Goal: Information Seeking & Learning: Learn about a topic

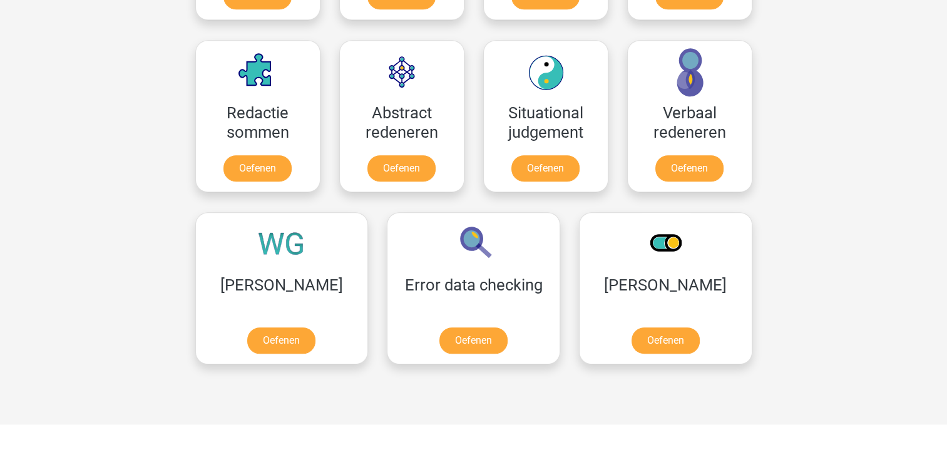
scroll to position [893, 0]
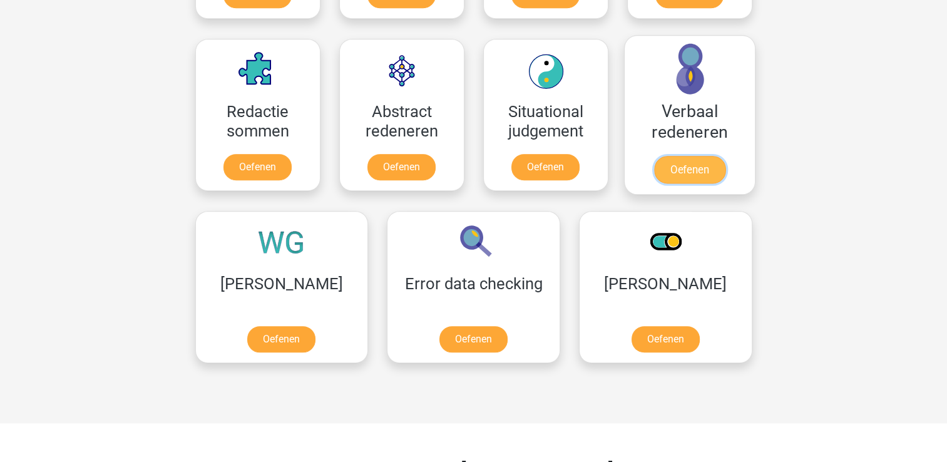
click at [696, 156] on link "Oefenen" at bounding box center [689, 170] width 71 height 28
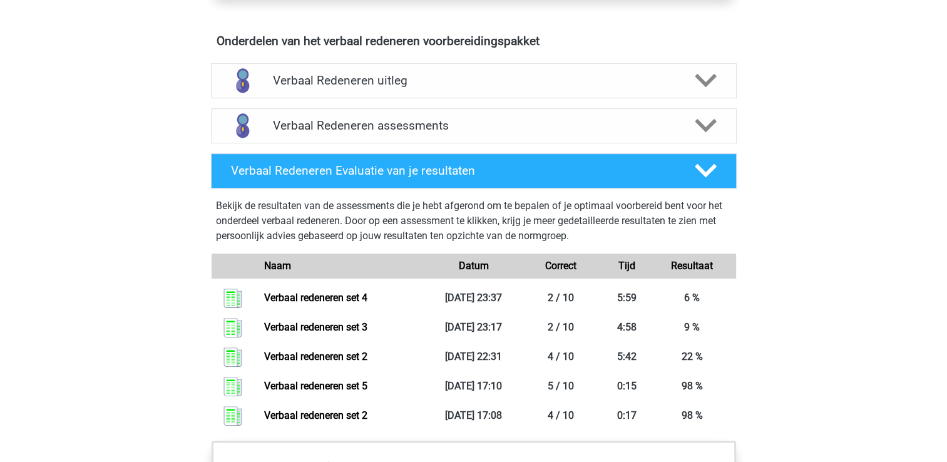
scroll to position [714, 0]
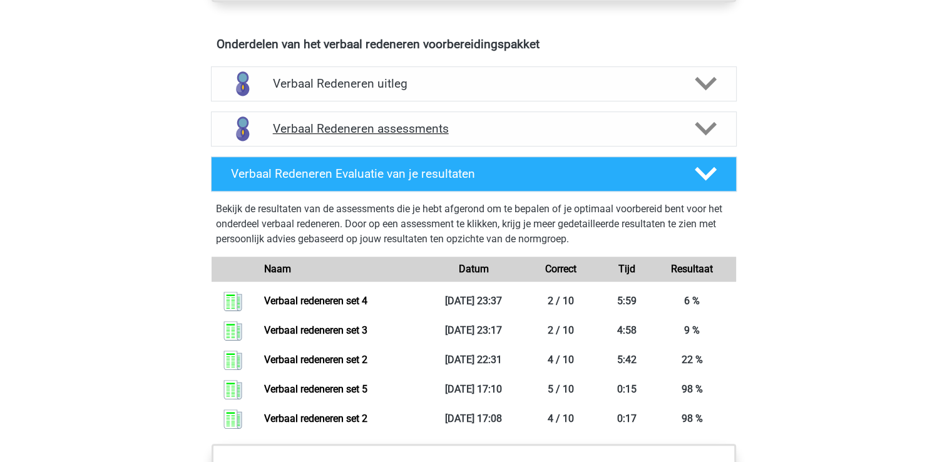
click at [714, 130] on icon at bounding box center [706, 129] width 22 height 22
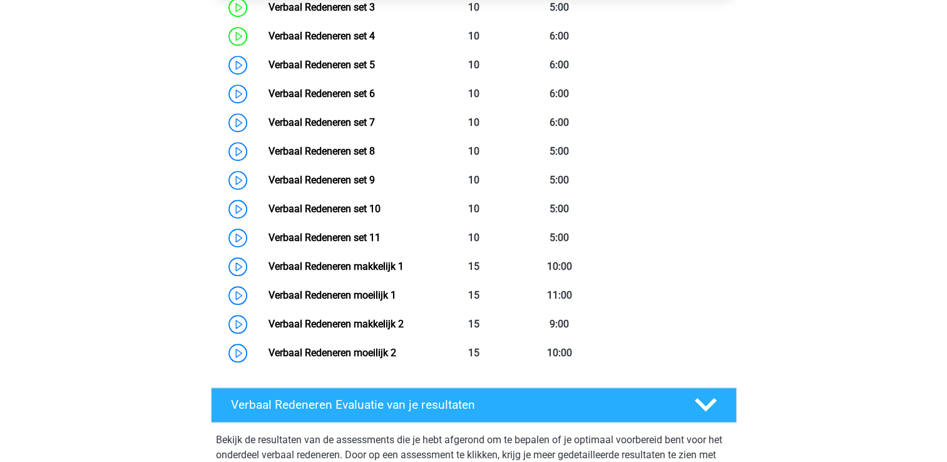
scroll to position [1007, 0]
click at [374, 99] on link "Verbaal Redeneren set 6" at bounding box center [322, 94] width 106 height 12
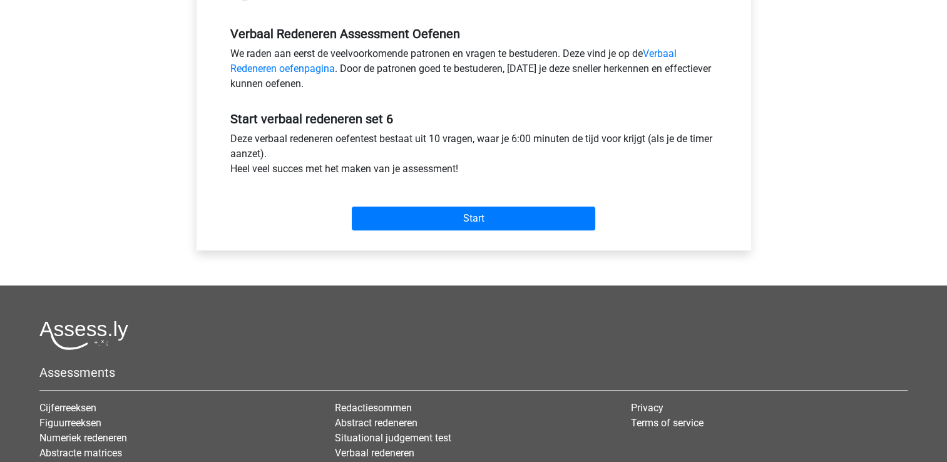
scroll to position [381, 0]
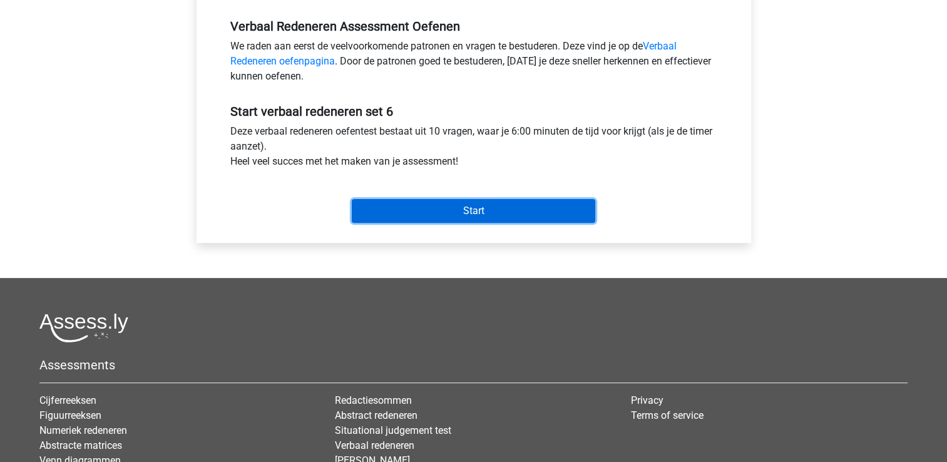
click at [440, 222] on input "Start" at bounding box center [474, 211] width 244 height 24
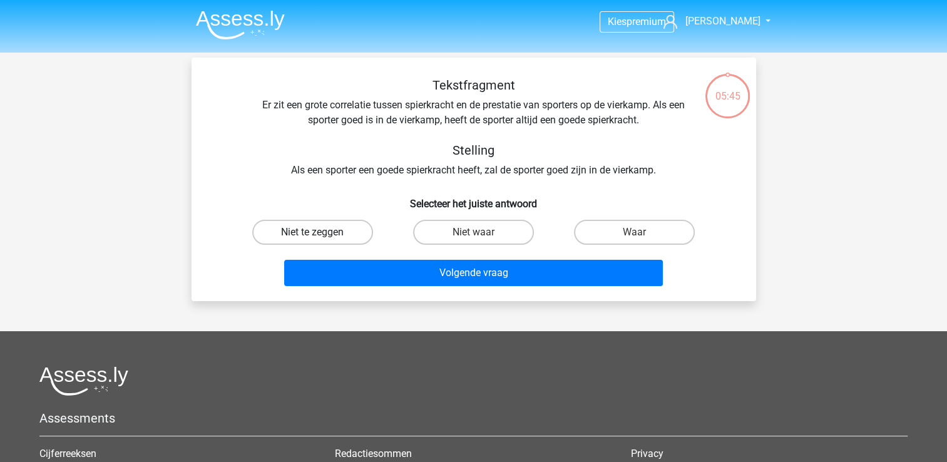
click at [328, 229] on label "Niet te zeggen" at bounding box center [312, 232] width 121 height 25
click at [321, 232] on input "Niet te zeggen" at bounding box center [316, 236] width 8 height 8
radio input "true"
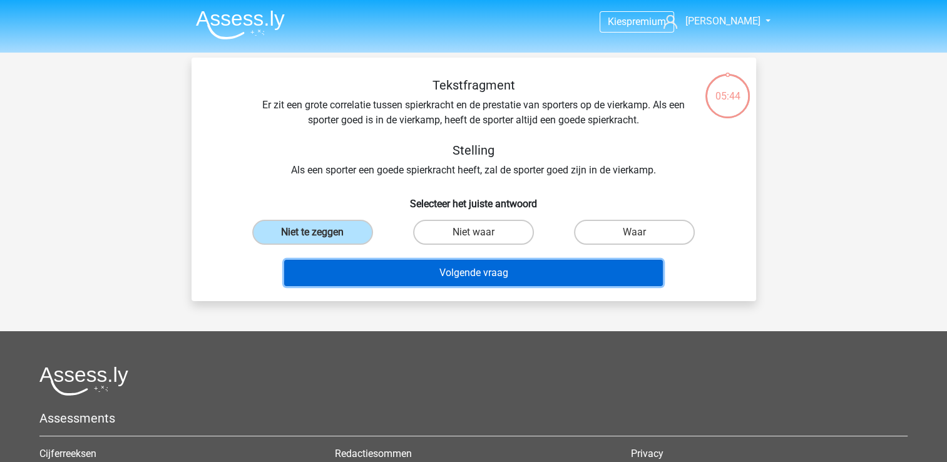
click at [399, 284] on button "Volgende vraag" at bounding box center [473, 273] width 379 height 26
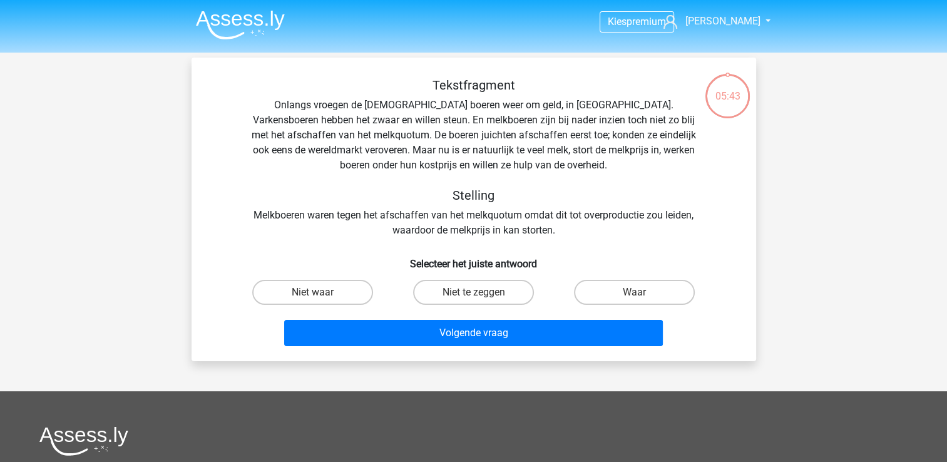
scroll to position [58, 0]
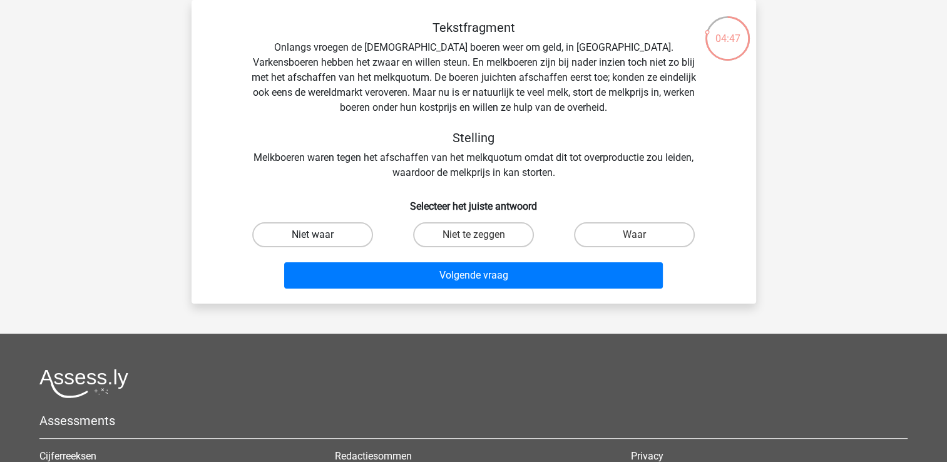
click at [337, 237] on label "Niet waar" at bounding box center [312, 234] width 121 height 25
click at [321, 237] on input "Niet waar" at bounding box center [316, 239] width 8 height 8
radio input "true"
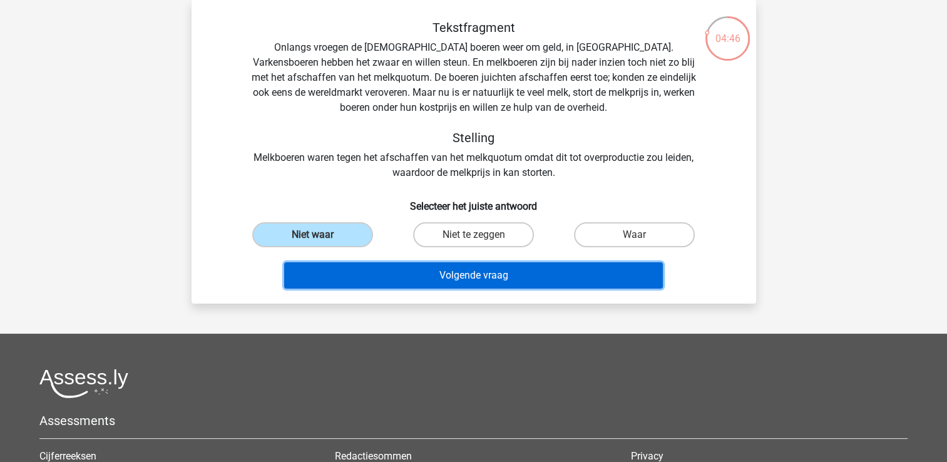
click at [393, 282] on button "Volgende vraag" at bounding box center [473, 275] width 379 height 26
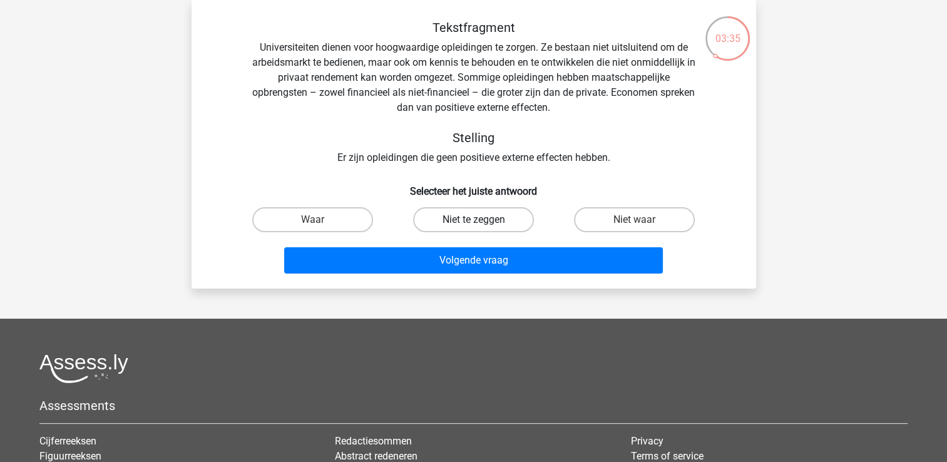
click at [463, 217] on label "Niet te zeggen" at bounding box center [473, 219] width 121 height 25
click at [473, 220] on input "Niet te zeggen" at bounding box center [477, 224] width 8 height 8
radio input "true"
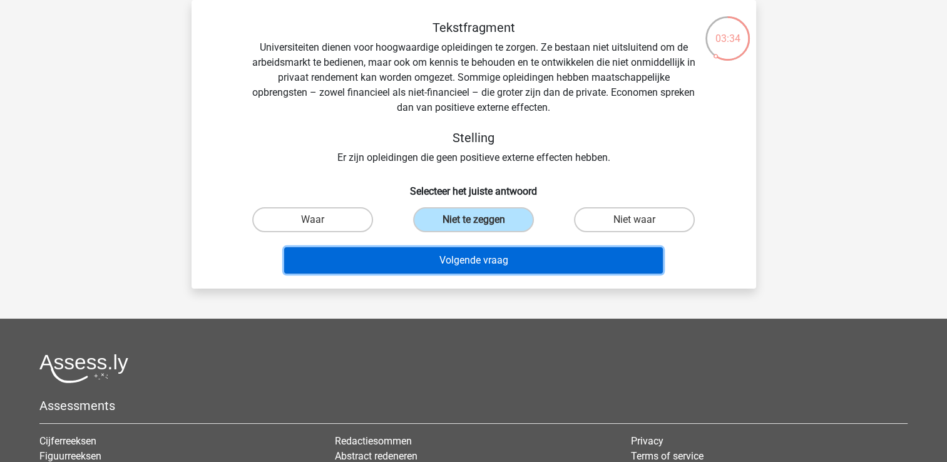
click at [458, 259] on button "Volgende vraag" at bounding box center [473, 260] width 379 height 26
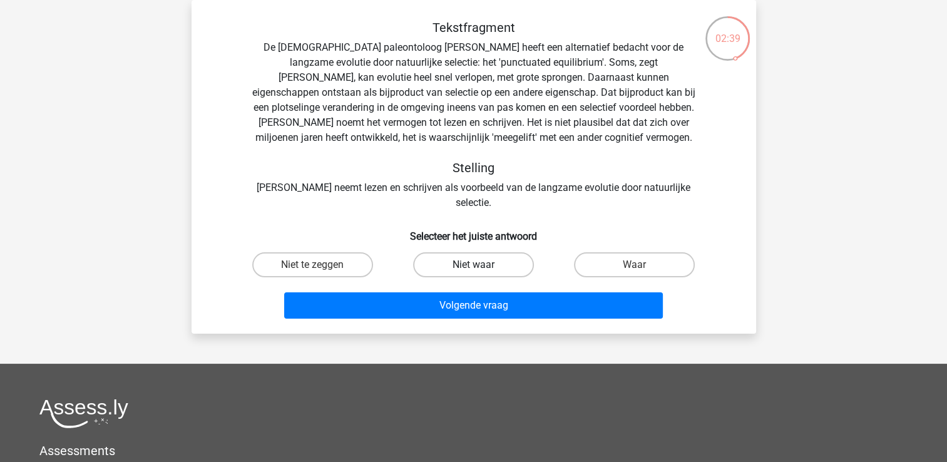
click at [471, 252] on label "Niet waar" at bounding box center [473, 264] width 121 height 25
click at [473, 265] on input "Niet waar" at bounding box center [477, 269] width 8 height 8
radio input "true"
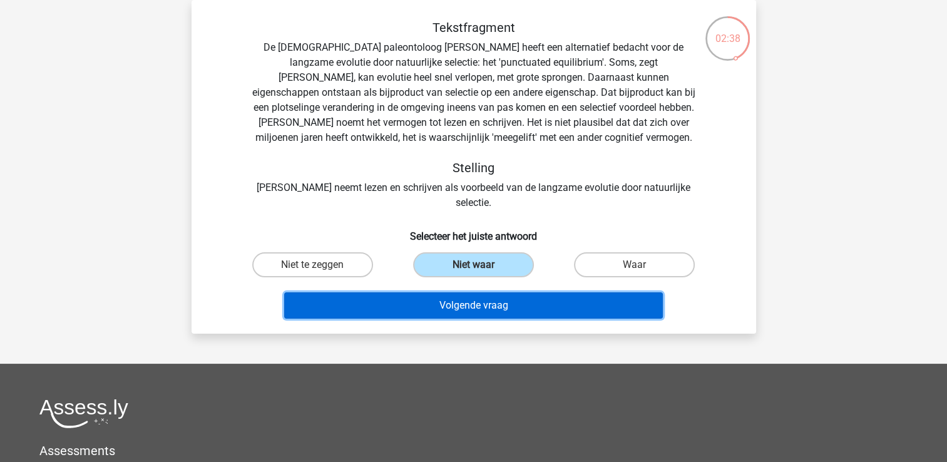
click at [465, 298] on button "Volgende vraag" at bounding box center [473, 305] width 379 height 26
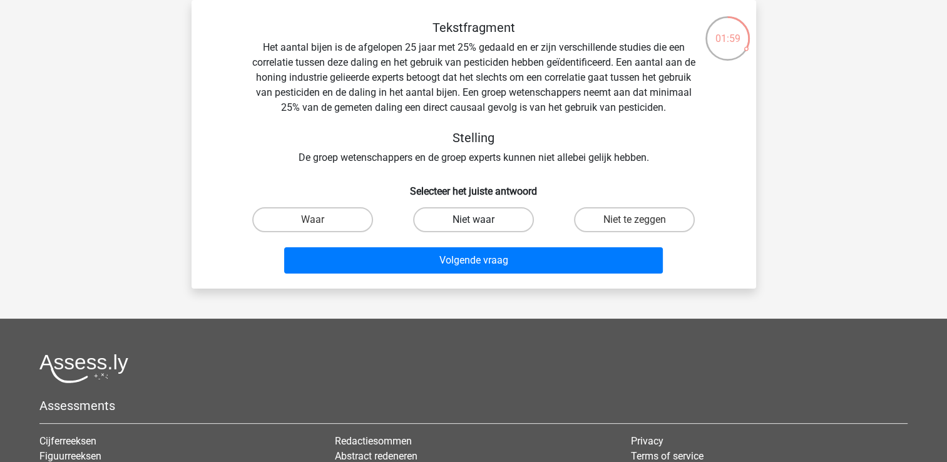
click at [496, 224] on label "Niet waar" at bounding box center [473, 219] width 121 height 25
click at [481, 224] on input "Niet waar" at bounding box center [477, 224] width 8 height 8
radio input "true"
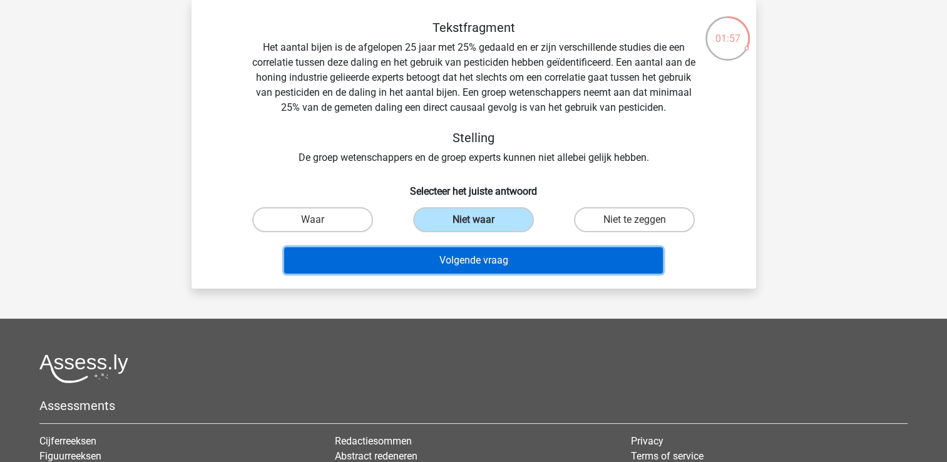
click at [494, 262] on button "Volgende vraag" at bounding box center [473, 260] width 379 height 26
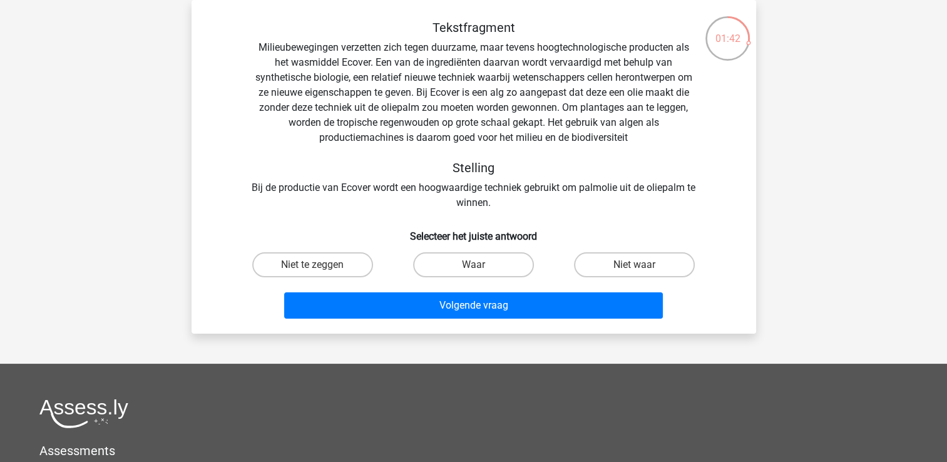
click at [635, 269] on input "Niet waar" at bounding box center [639, 269] width 8 height 8
radio input "true"
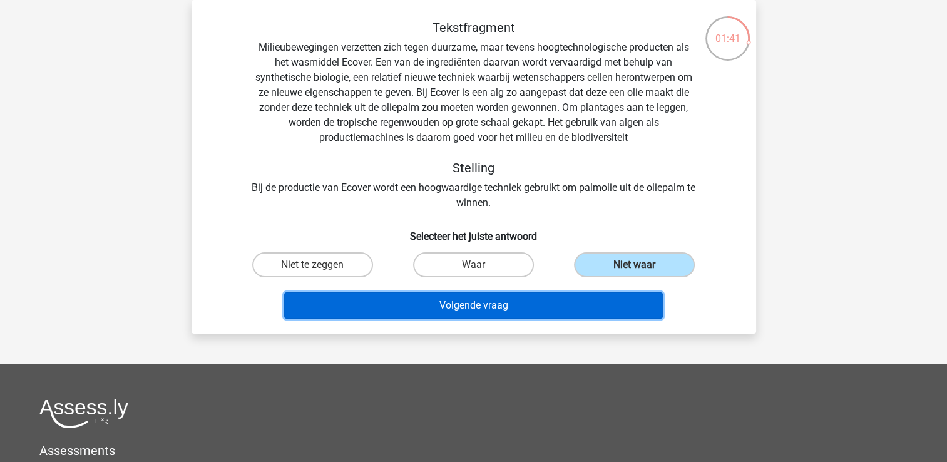
click at [549, 296] on button "Volgende vraag" at bounding box center [473, 305] width 379 height 26
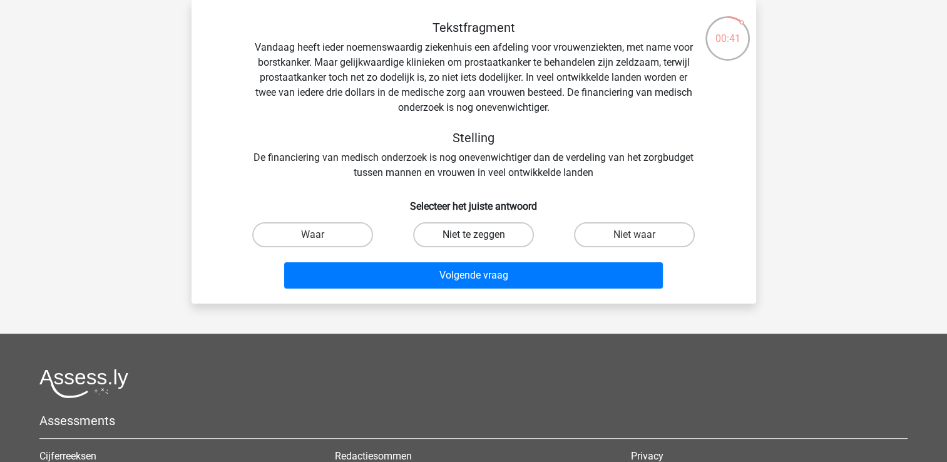
click at [488, 232] on label "Niet te zeggen" at bounding box center [473, 234] width 121 height 25
click at [481, 235] on input "Niet te zeggen" at bounding box center [477, 239] width 8 height 8
radio input "true"
click at [480, 289] on div "Volgende vraag" at bounding box center [473, 277] width 483 height 31
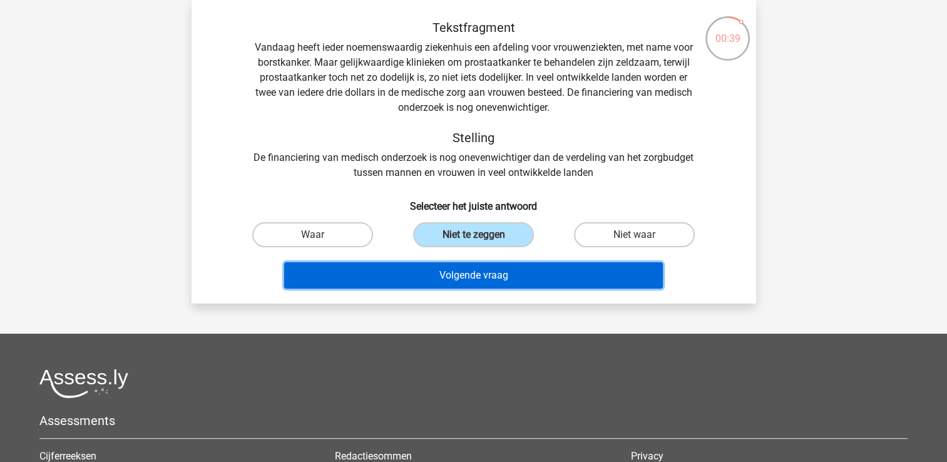
click at [480, 275] on button "Volgende vraag" at bounding box center [473, 275] width 379 height 26
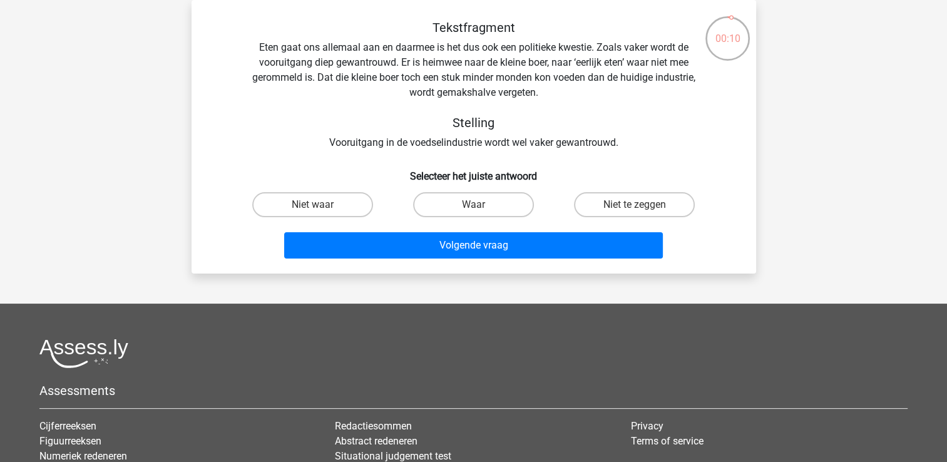
click at [312, 209] on input "Niet waar" at bounding box center [316, 209] width 8 height 8
radio input "true"
drag, startPoint x: 636, startPoint y: 192, endPoint x: 624, endPoint y: 208, distance: 20.7
click at [624, 208] on div "Niet te zeggen" at bounding box center [634, 204] width 161 height 35
click at [624, 208] on label "Niet te zeggen" at bounding box center [634, 204] width 121 height 25
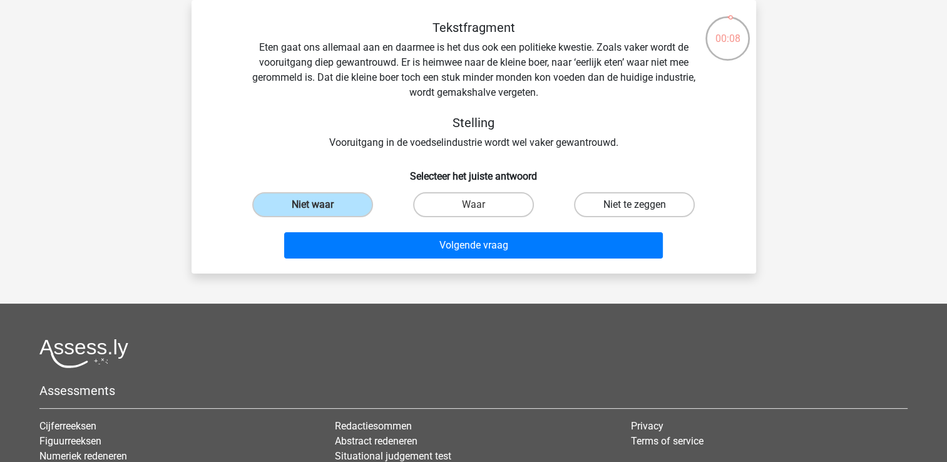
click at [635, 208] on input "Niet te zeggen" at bounding box center [639, 209] width 8 height 8
radio input "true"
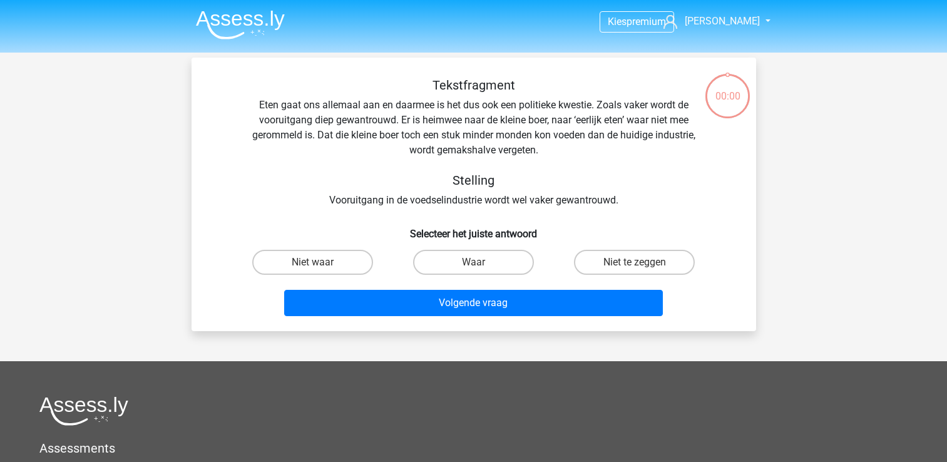
scroll to position [58, 0]
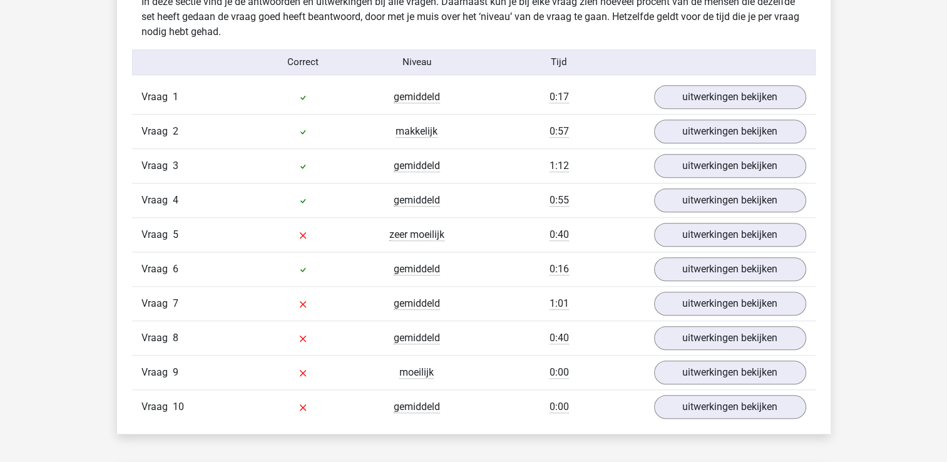
scroll to position [1001, 0]
click at [708, 96] on link "uitwerkingen bekijken" at bounding box center [729, 97] width 175 height 28
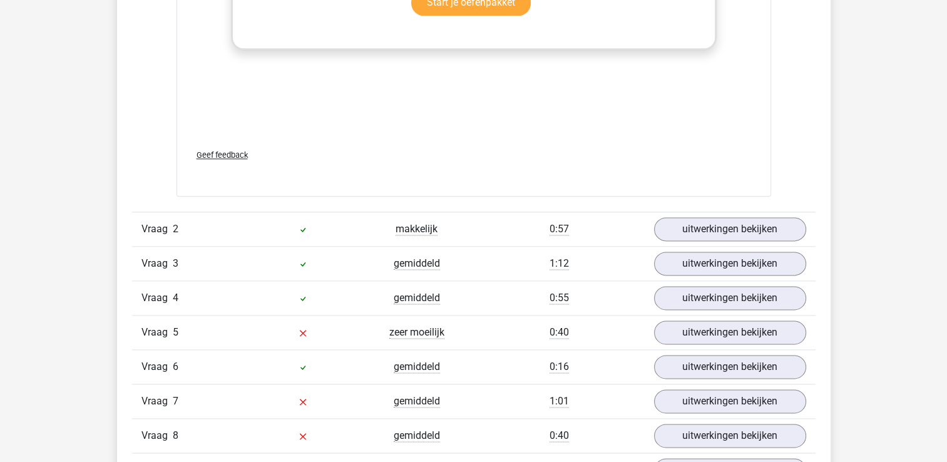
scroll to position [1577, 0]
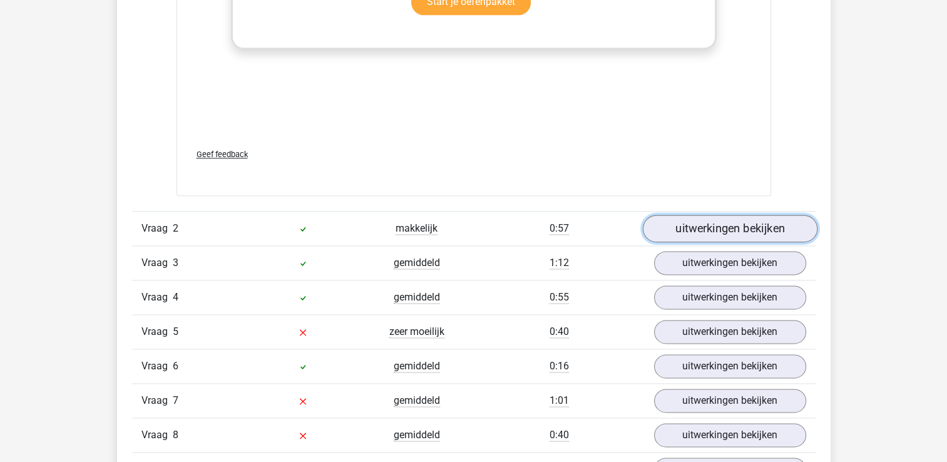
click at [676, 232] on link "uitwerkingen bekijken" at bounding box center [729, 229] width 175 height 28
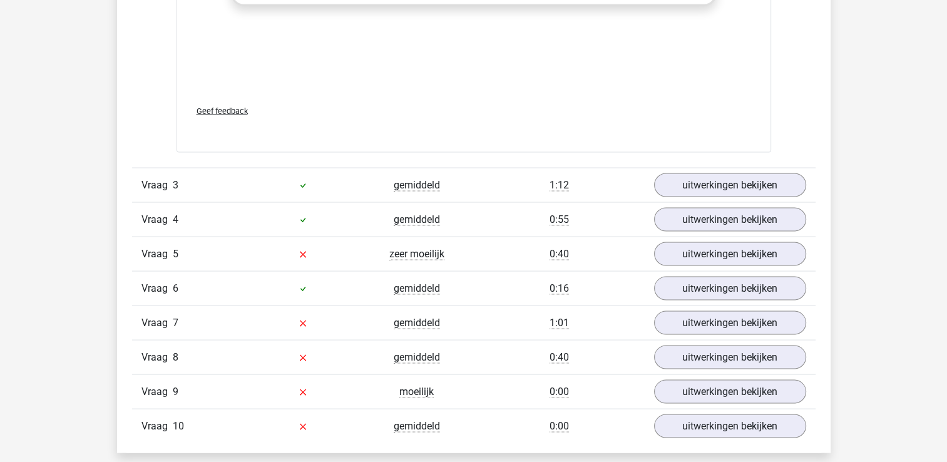
scroll to position [2374, 0]
click at [719, 182] on link "uitwerkingen bekijken" at bounding box center [729, 186] width 175 height 28
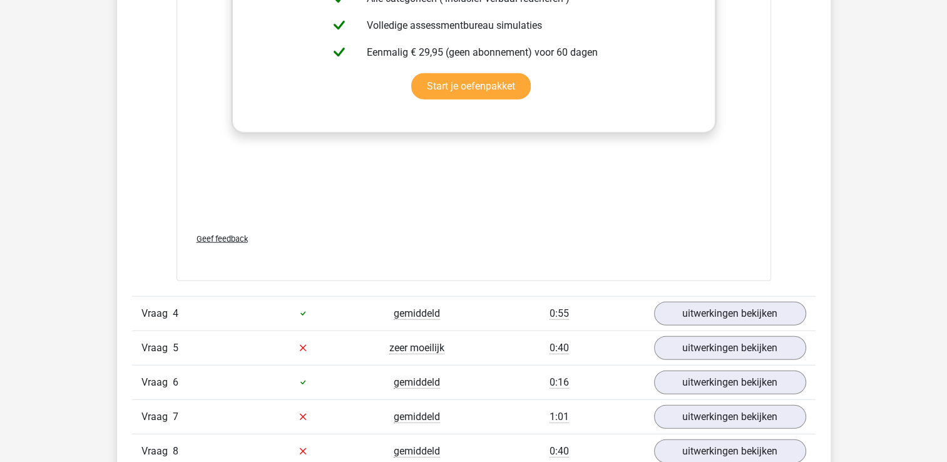
scroll to position [2993, 0]
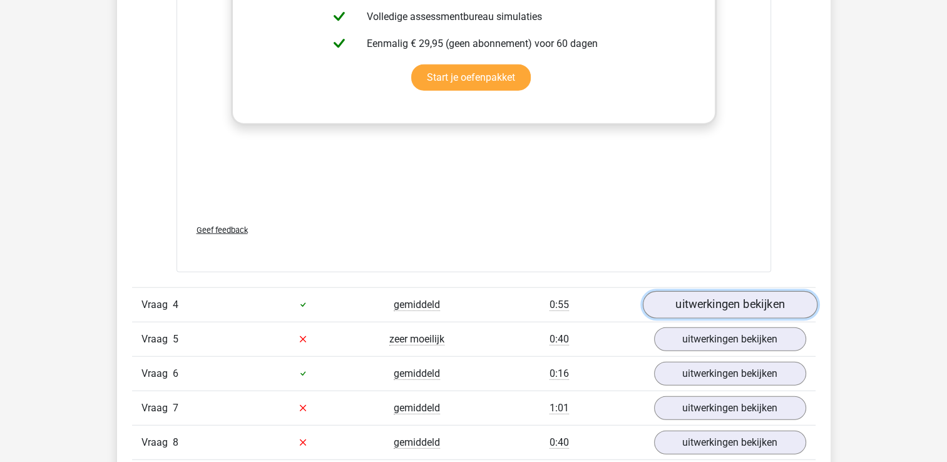
click at [711, 309] on link "uitwerkingen bekijken" at bounding box center [729, 305] width 175 height 28
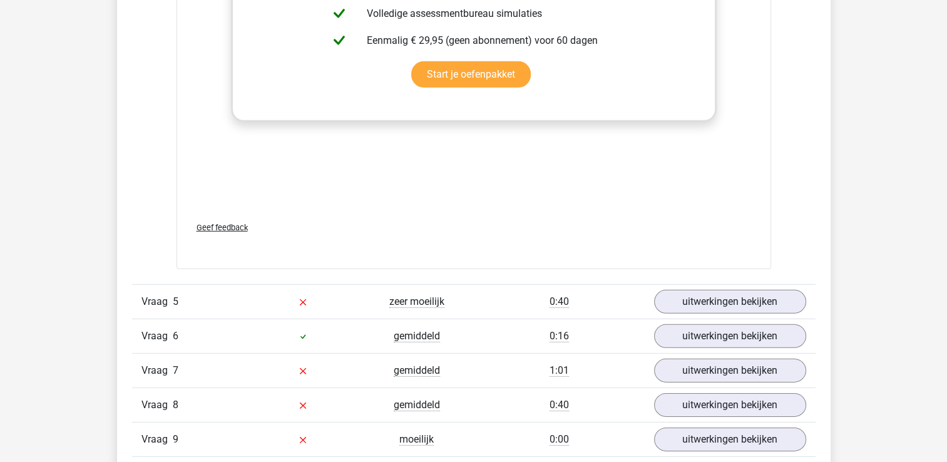
scroll to position [3767, 0]
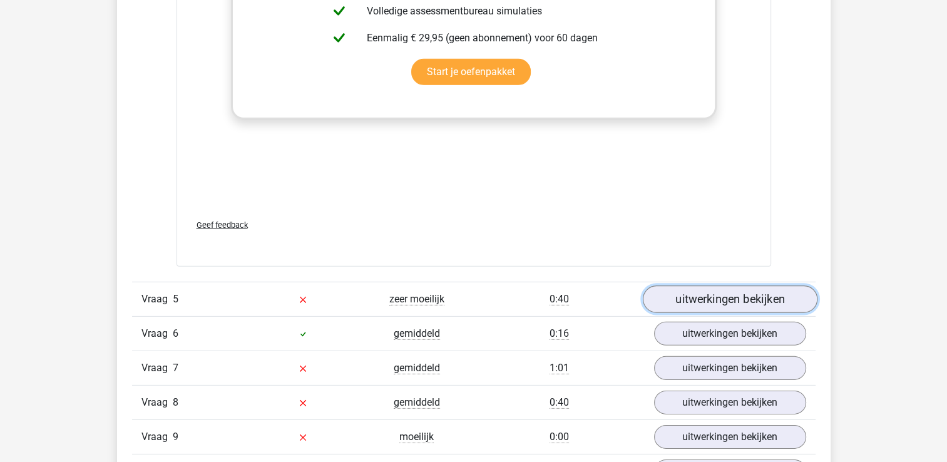
click at [697, 307] on link "uitwerkingen bekijken" at bounding box center [729, 300] width 175 height 28
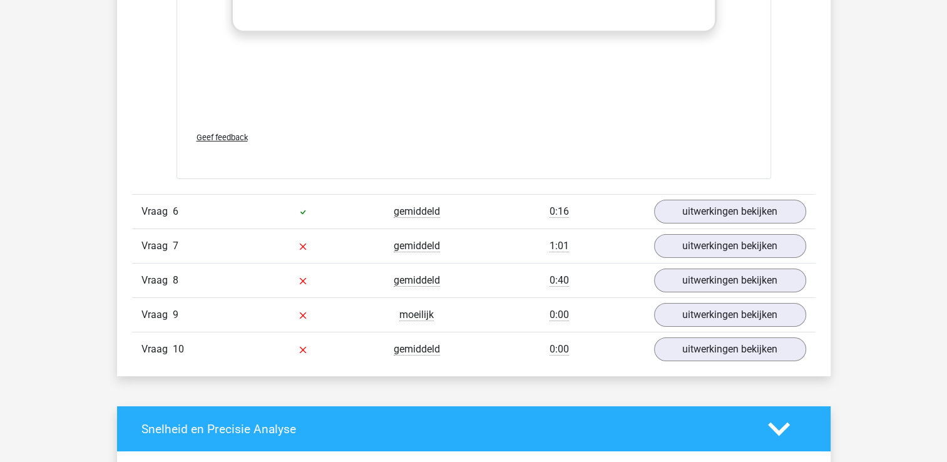
scroll to position [4596, 0]
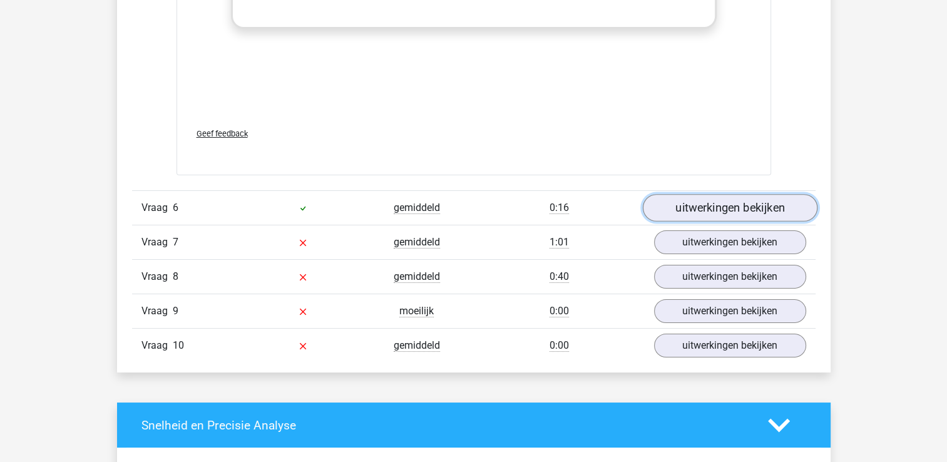
click at [725, 210] on link "uitwerkingen bekijken" at bounding box center [729, 208] width 175 height 28
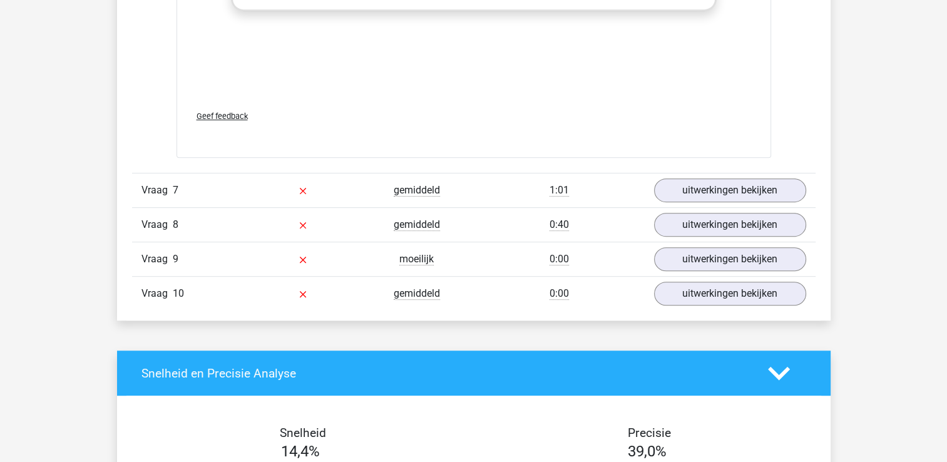
scroll to position [5385, 0]
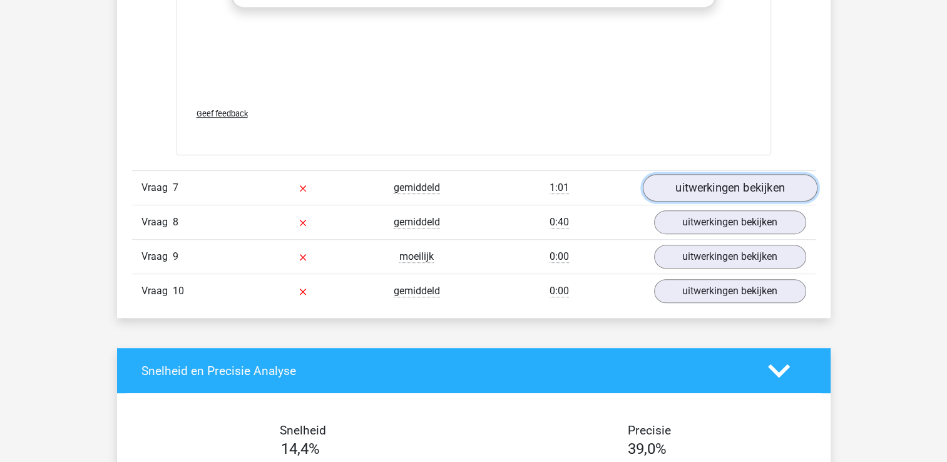
click at [759, 182] on link "uitwerkingen bekijken" at bounding box center [729, 188] width 175 height 28
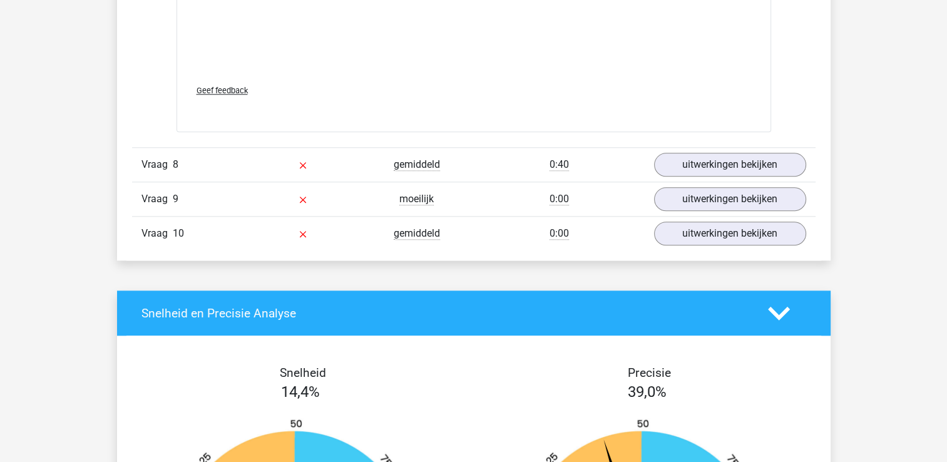
scroll to position [6173, 0]
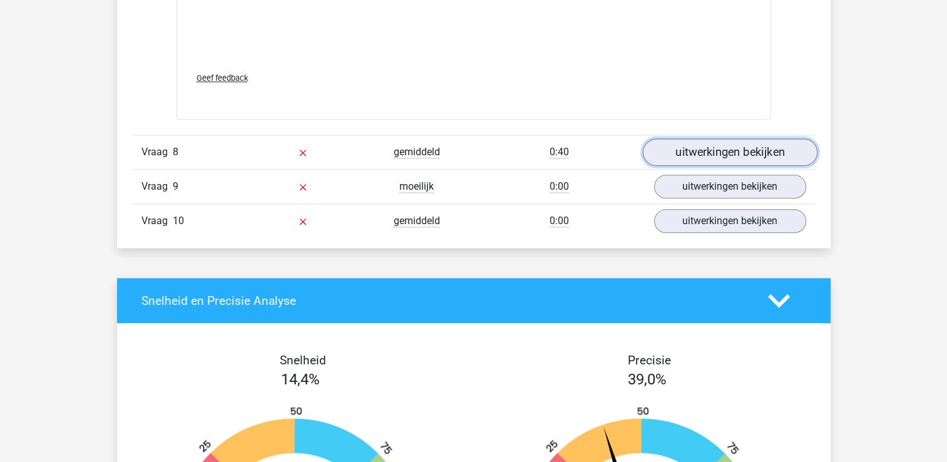
click at [708, 147] on link "uitwerkingen bekijken" at bounding box center [729, 153] width 175 height 28
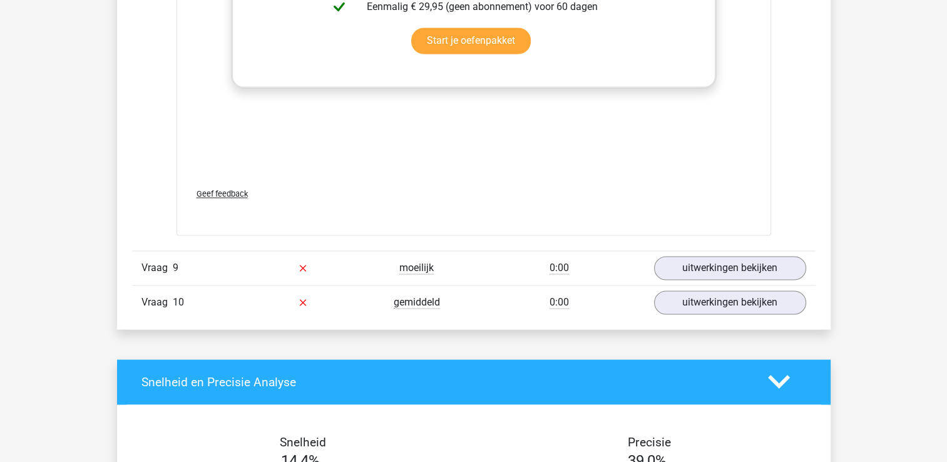
scroll to position [6782, 0]
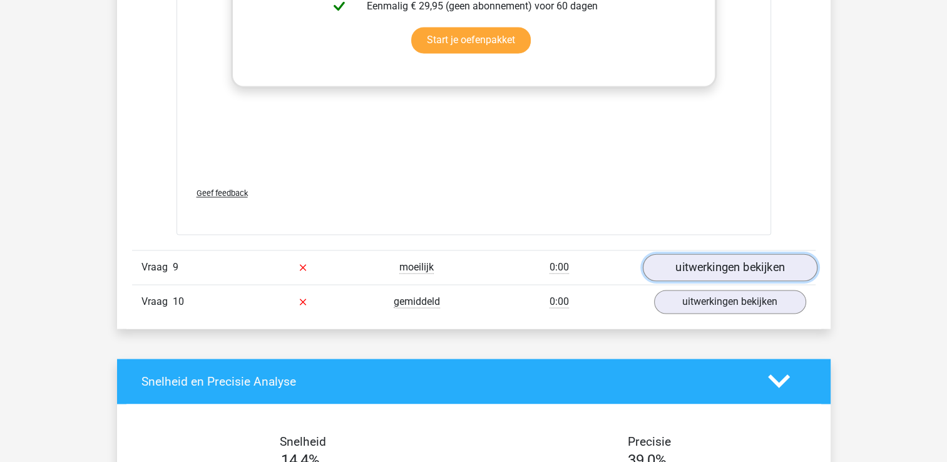
click at [692, 264] on link "uitwerkingen bekijken" at bounding box center [729, 268] width 175 height 28
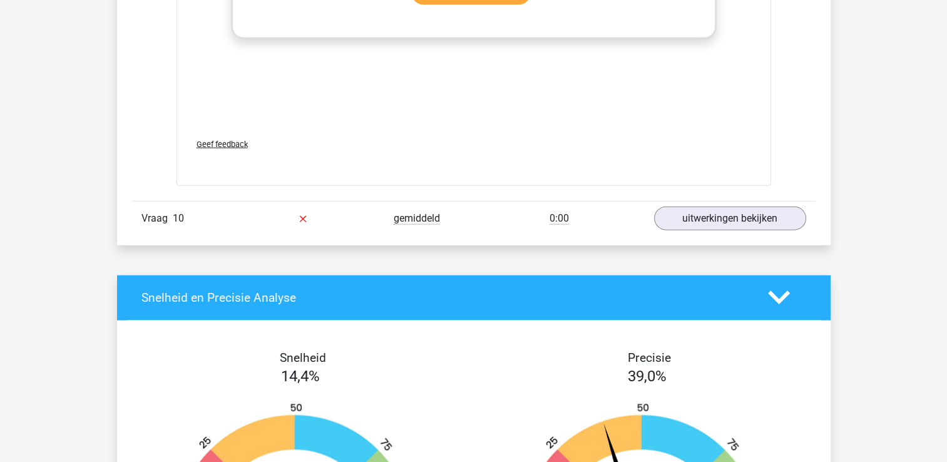
scroll to position [7562, 0]
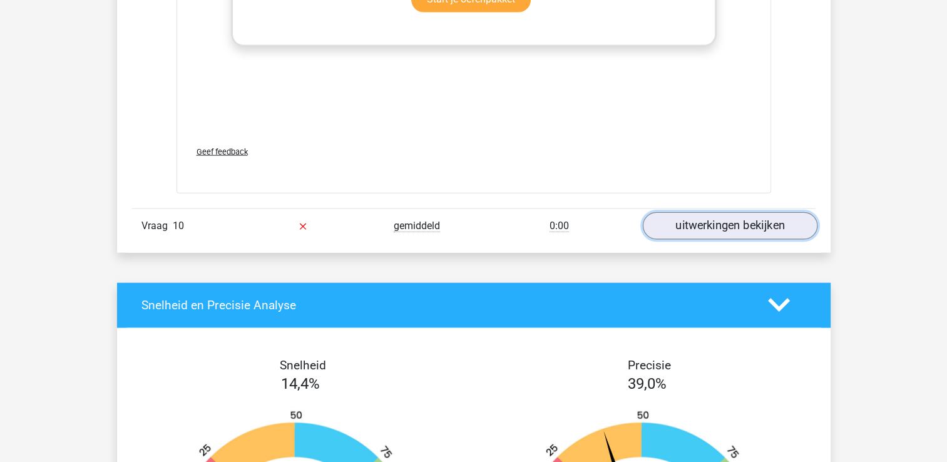
click at [711, 230] on link "uitwerkingen bekijken" at bounding box center [729, 226] width 175 height 28
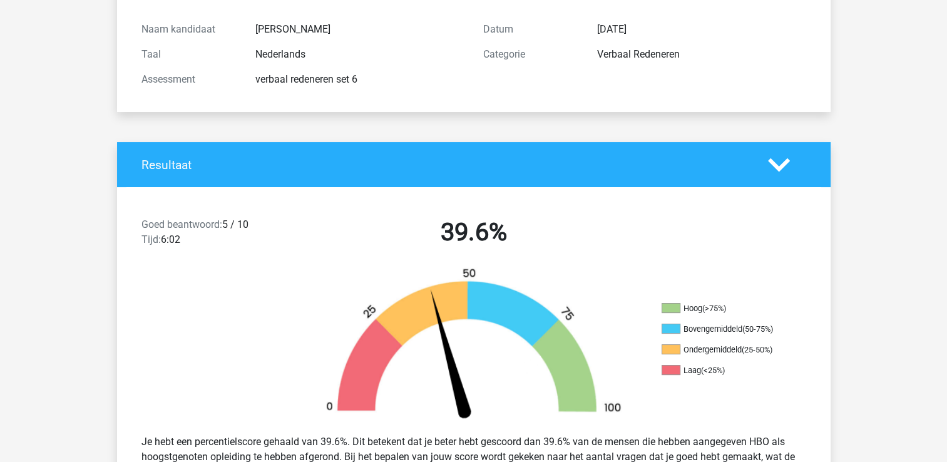
scroll to position [128, 0]
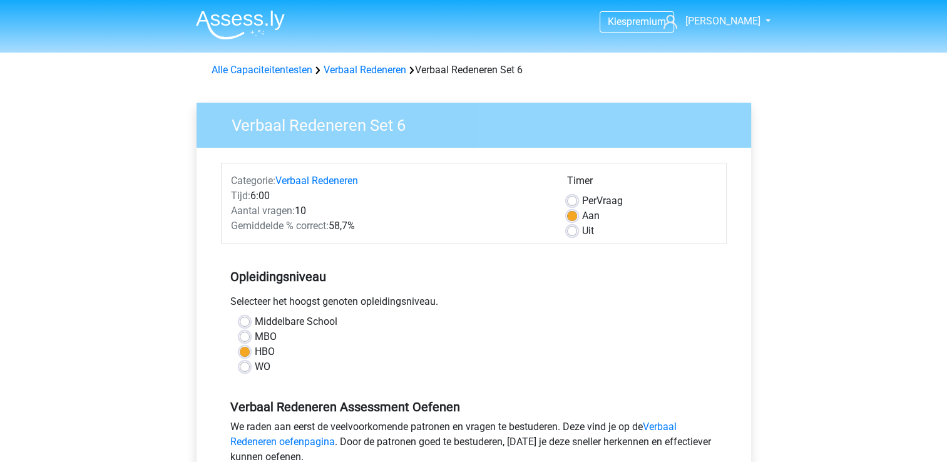
click at [245, 36] on img at bounding box center [240, 24] width 89 height 29
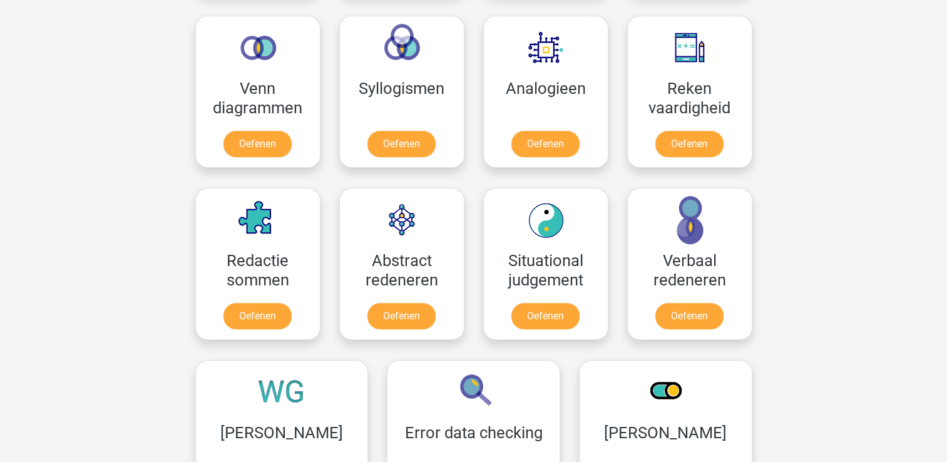
scroll to position [743, 0]
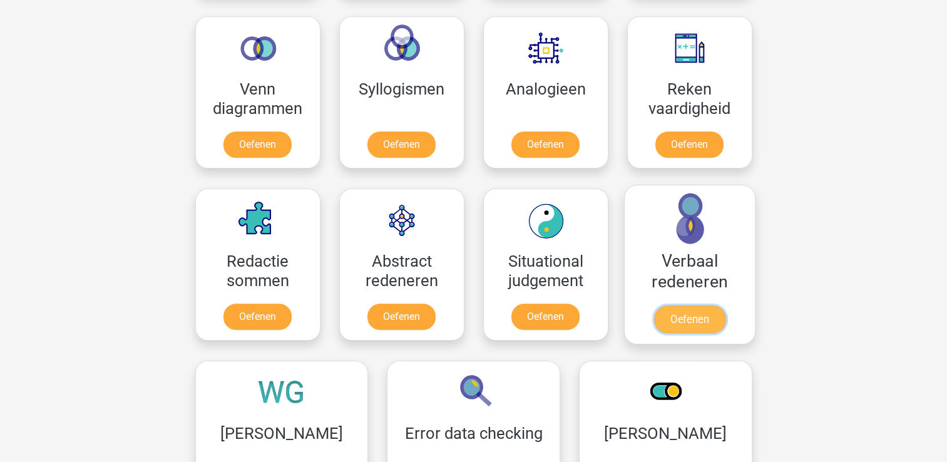
click at [654, 306] on link "Oefenen" at bounding box center [689, 320] width 71 height 28
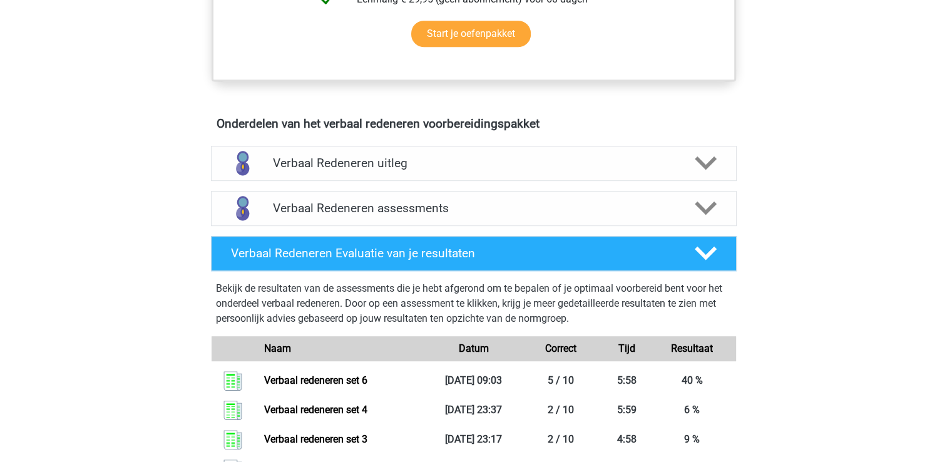
scroll to position [634, 0]
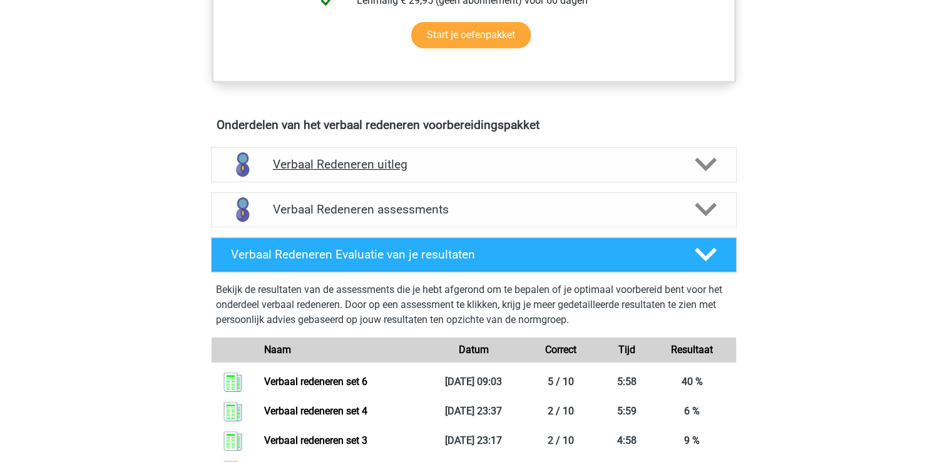
click at [706, 160] on icon at bounding box center [706, 164] width 22 height 22
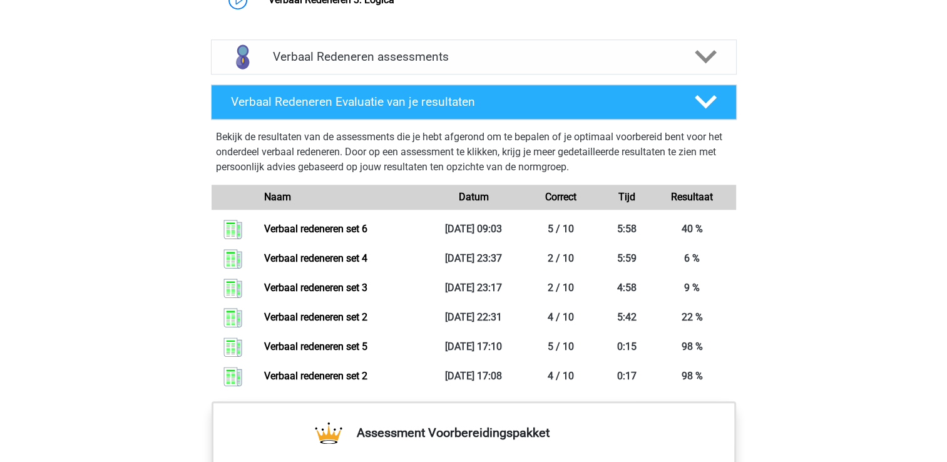
scroll to position [1021, 0]
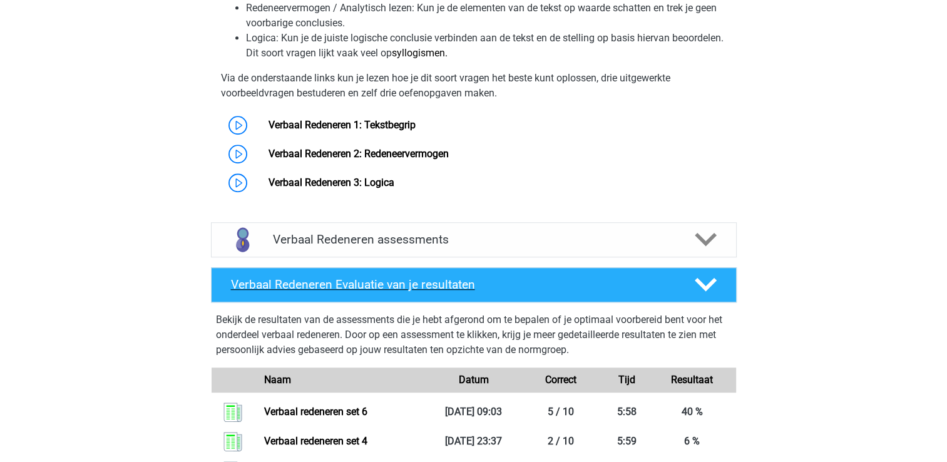
click at [701, 289] on icon at bounding box center [706, 285] width 22 height 22
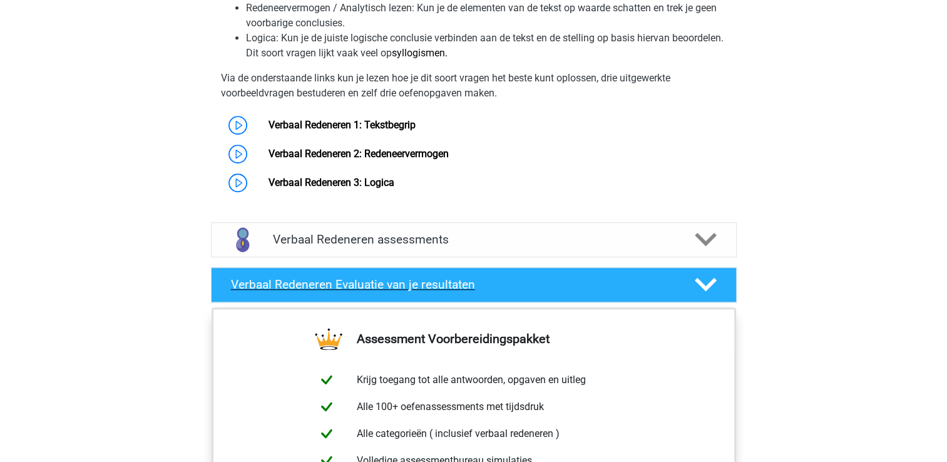
click at [705, 282] on icon at bounding box center [706, 285] width 22 height 22
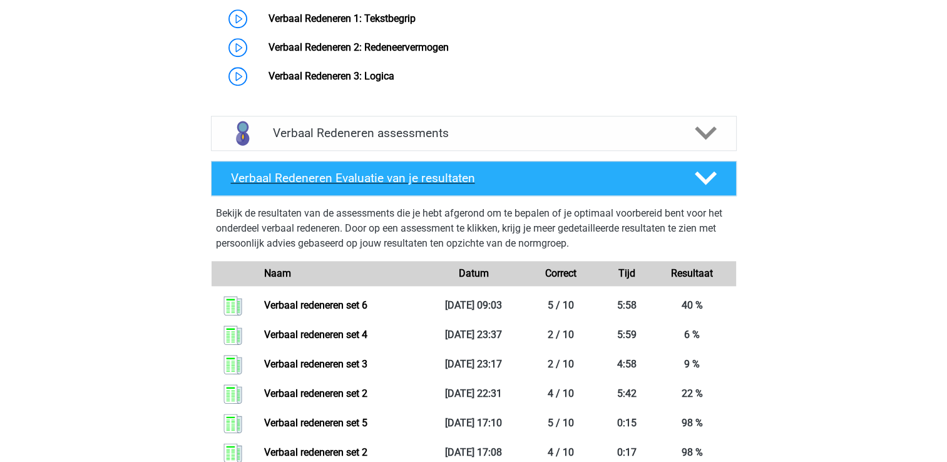
scroll to position [1123, 0]
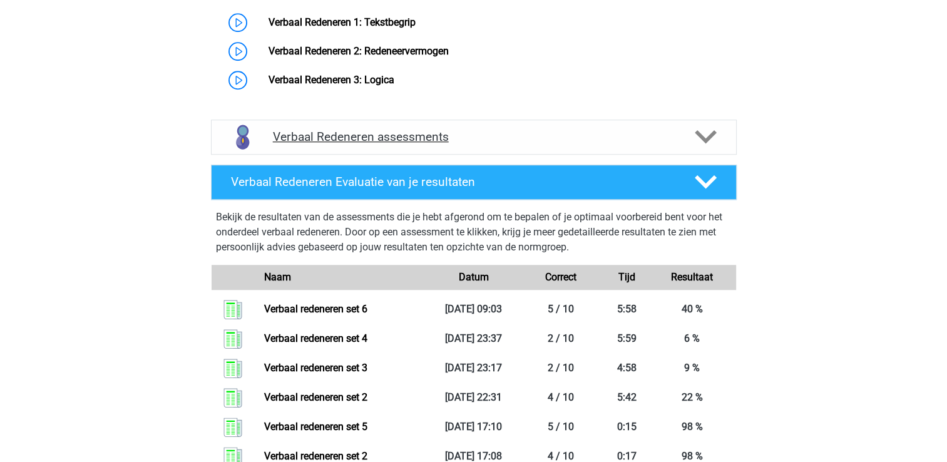
click at [718, 126] on div at bounding box center [705, 137] width 42 height 22
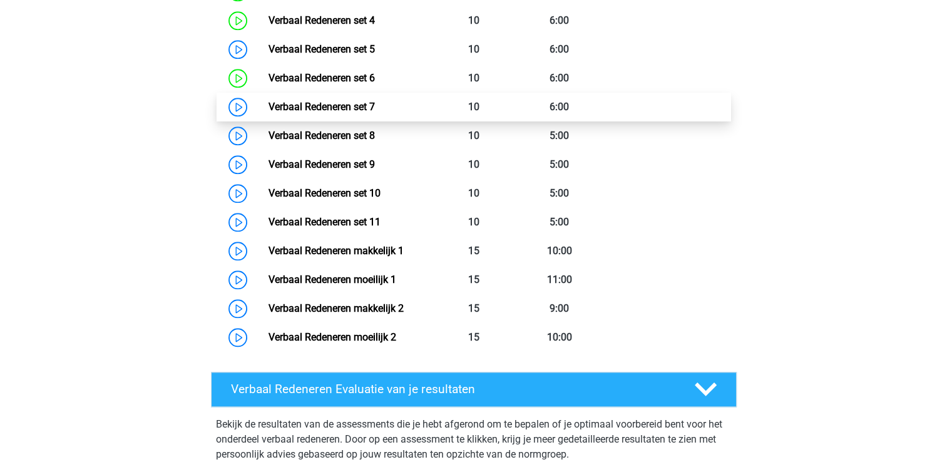
scroll to position [1440, 0]
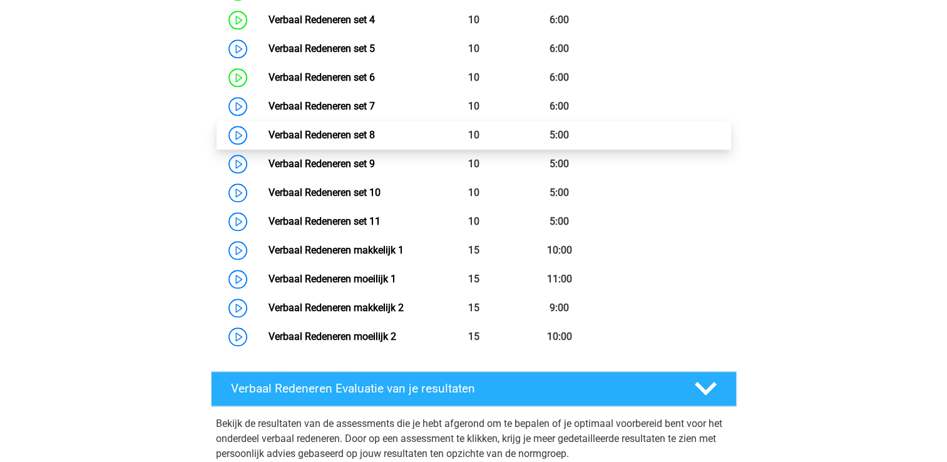
click at [351, 137] on link "Verbaal Redeneren set 8" at bounding box center [322, 135] width 106 height 12
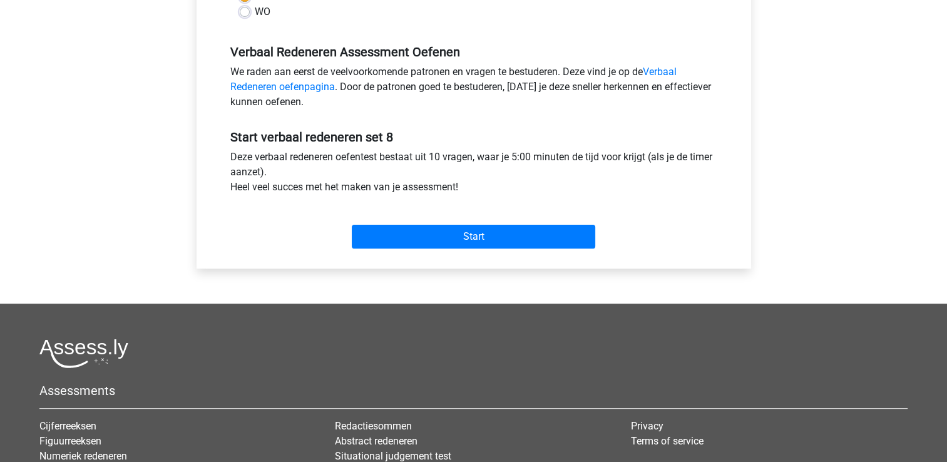
scroll to position [356, 0]
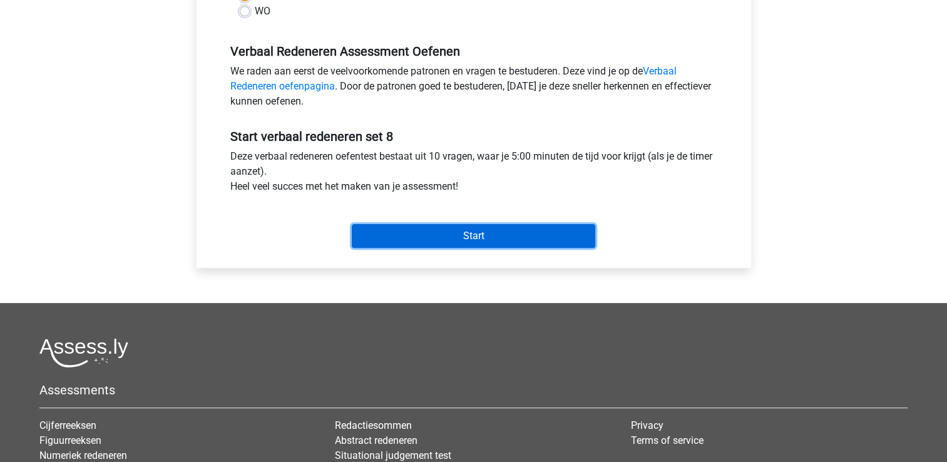
click at [496, 242] on input "Start" at bounding box center [474, 236] width 244 height 24
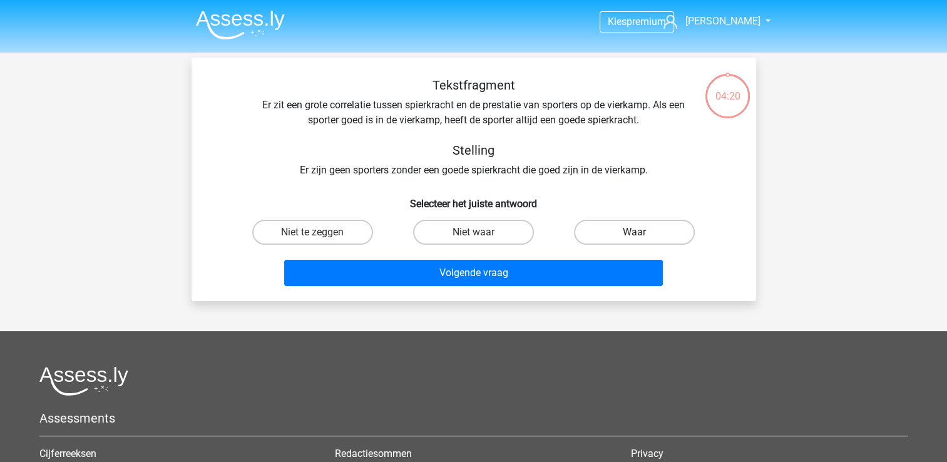
click at [615, 223] on label "Waar" at bounding box center [634, 232] width 121 height 25
click at [635, 232] on input "Waar" at bounding box center [639, 236] width 8 height 8
radio input "true"
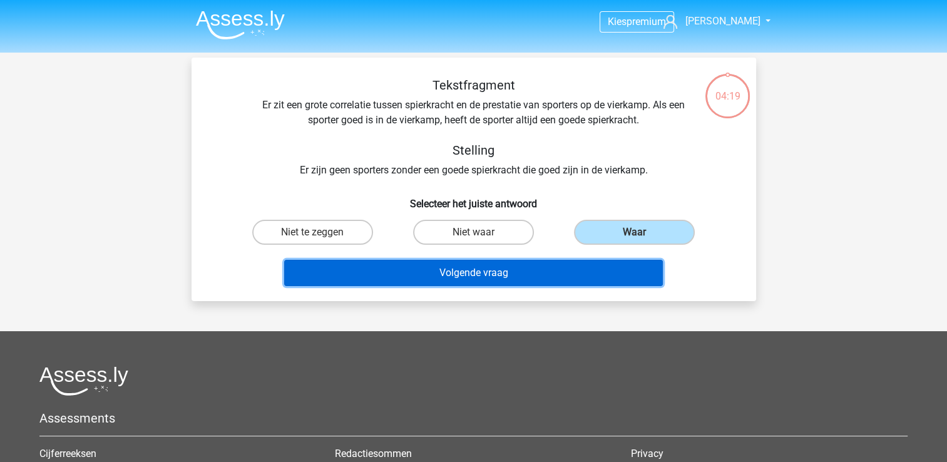
click at [550, 261] on button "Volgende vraag" at bounding box center [473, 273] width 379 height 26
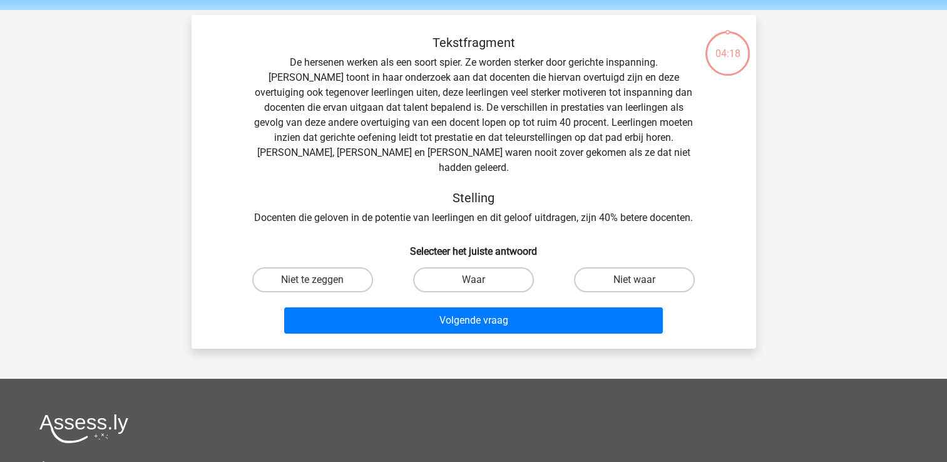
scroll to position [58, 0]
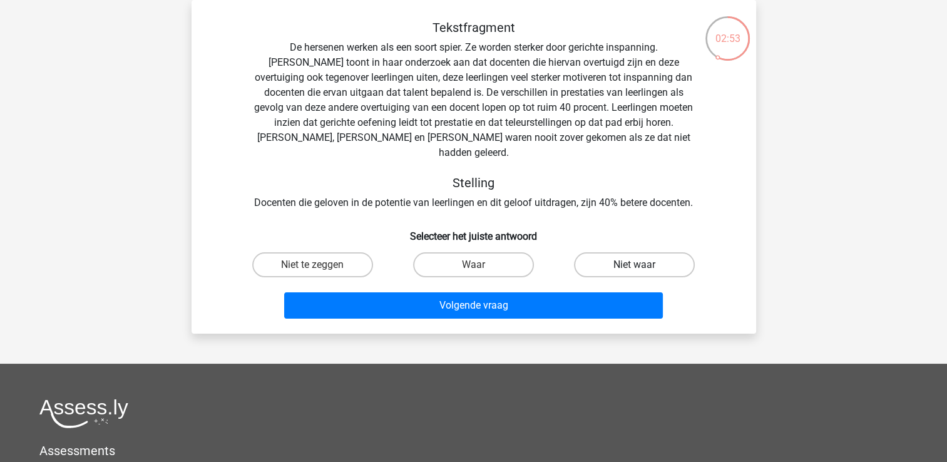
click at [646, 252] on label "Niet waar" at bounding box center [634, 264] width 121 height 25
click at [643, 265] on input "Niet waar" at bounding box center [639, 269] width 8 height 8
radio input "true"
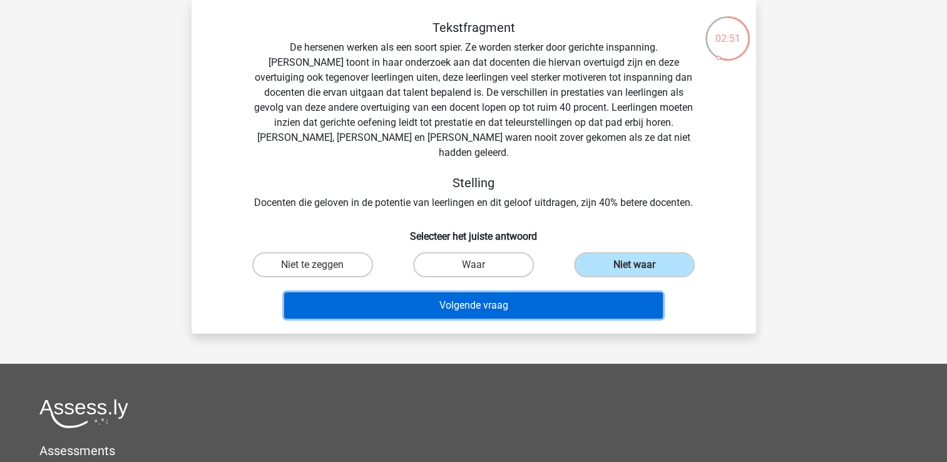
click at [574, 302] on button "Volgende vraag" at bounding box center [473, 305] width 379 height 26
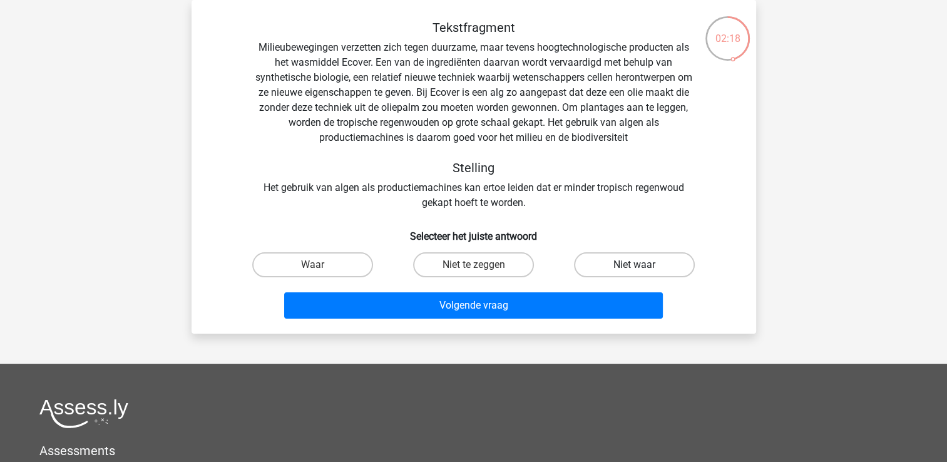
click at [614, 258] on label "Niet waar" at bounding box center [634, 264] width 121 height 25
click at [635, 265] on input "Niet waar" at bounding box center [639, 269] width 8 height 8
radio input "true"
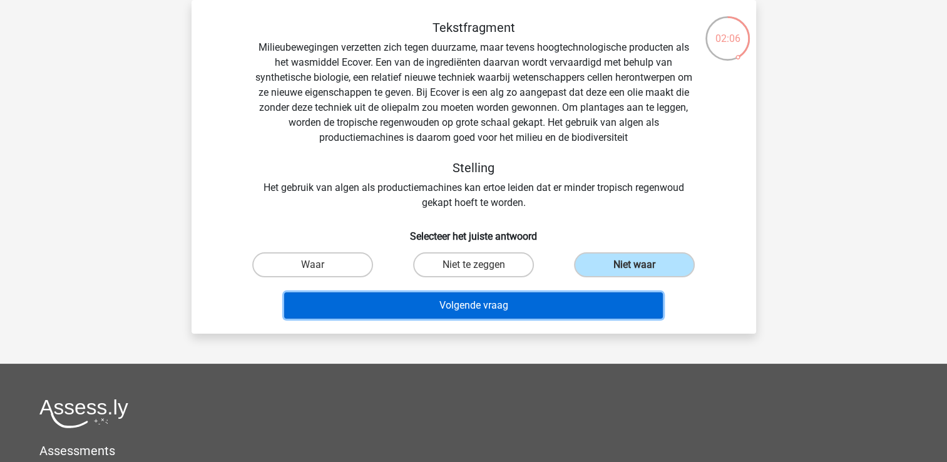
click at [553, 304] on button "Volgende vraag" at bounding box center [473, 305] width 379 height 26
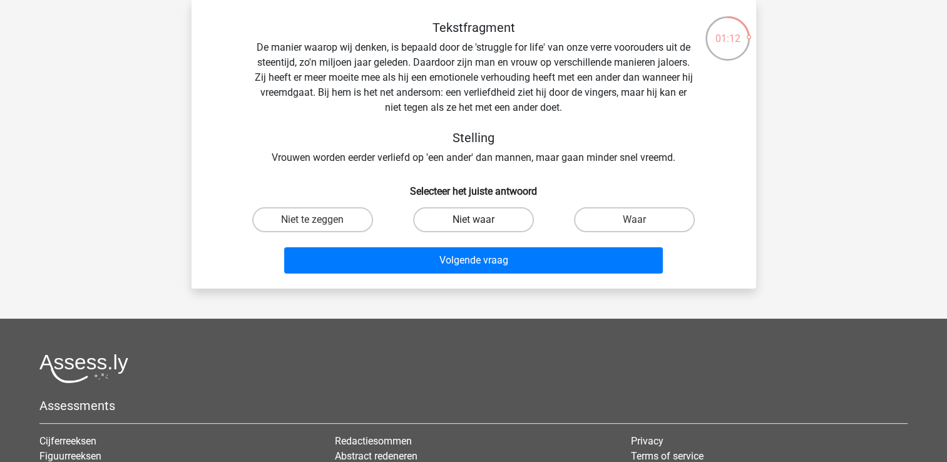
click at [483, 221] on label "Niet waar" at bounding box center [473, 219] width 121 height 25
click at [481, 221] on input "Niet waar" at bounding box center [477, 224] width 8 height 8
radio input "true"
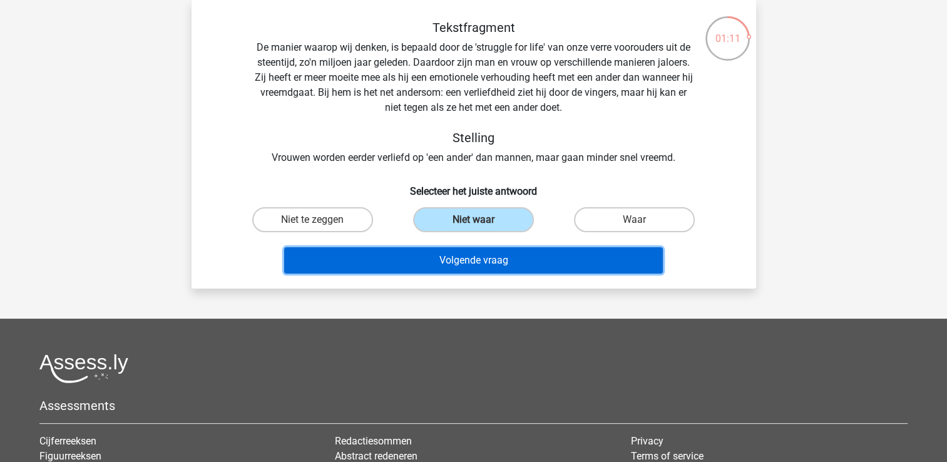
click at [478, 267] on button "Volgende vraag" at bounding box center [473, 260] width 379 height 26
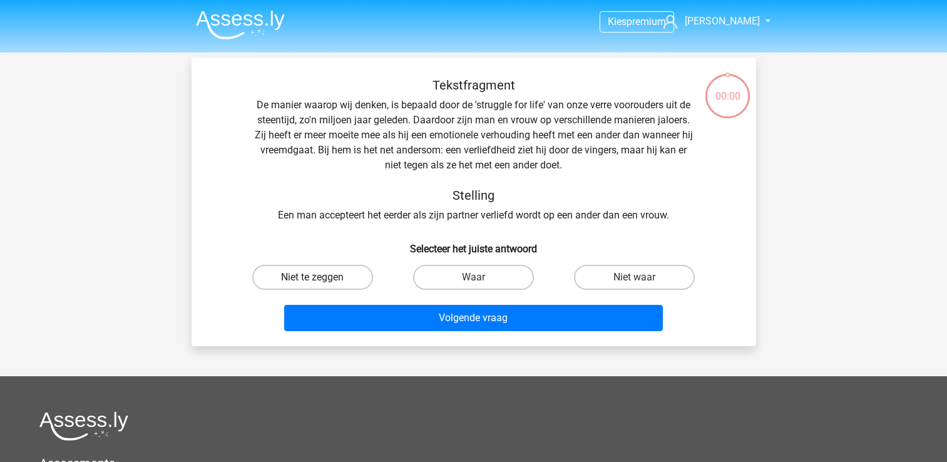
scroll to position [58, 0]
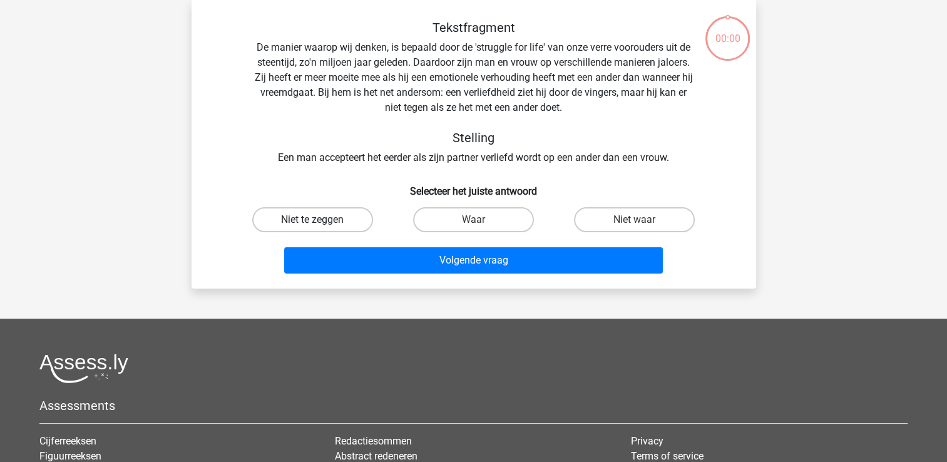
click at [327, 225] on label "Niet te zeggen" at bounding box center [312, 219] width 121 height 25
click at [321, 225] on input "Niet te zeggen" at bounding box center [316, 224] width 8 height 8
radio input "true"
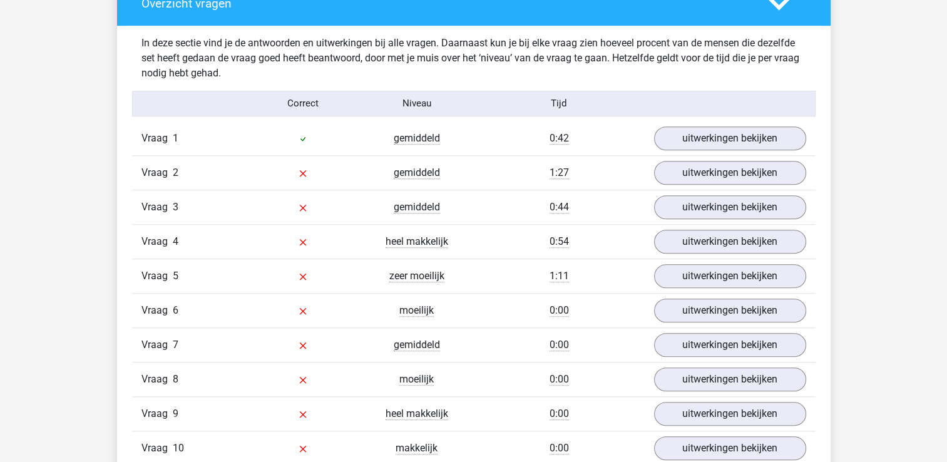
scroll to position [959, 0]
click at [706, 147] on link "uitwerkingen bekijken" at bounding box center [729, 139] width 175 height 28
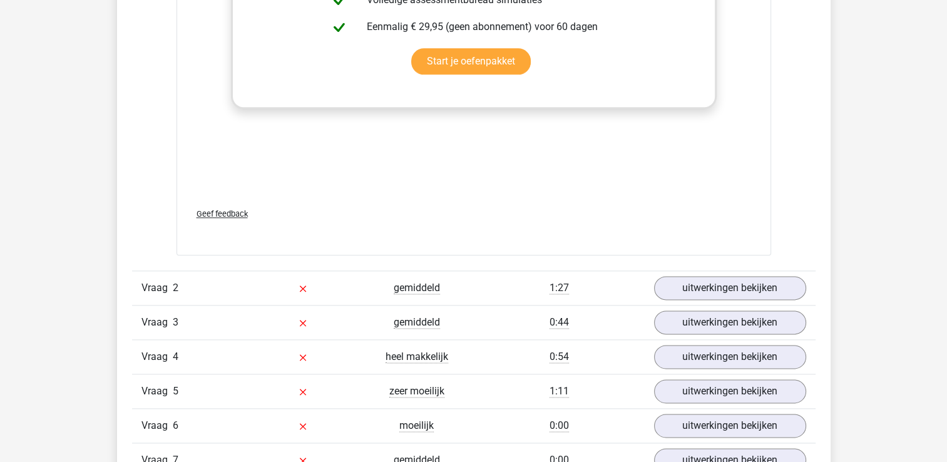
scroll to position [1531, 0]
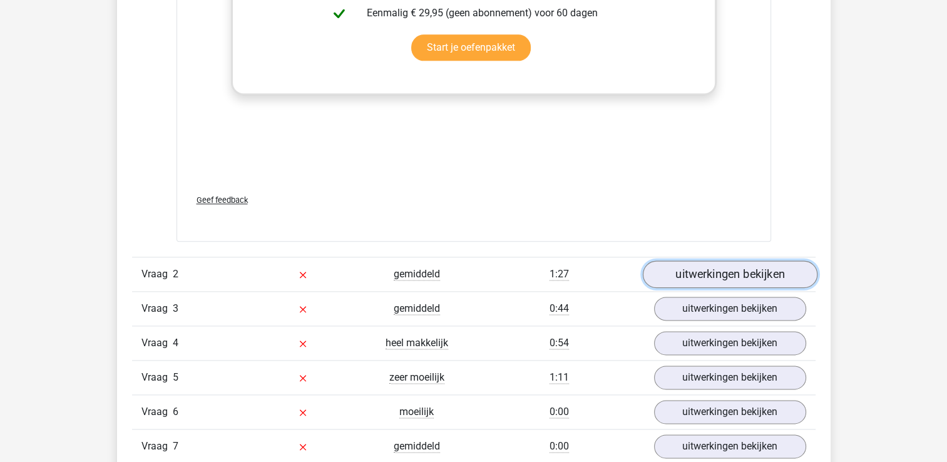
click at [676, 267] on link "uitwerkingen bekijken" at bounding box center [729, 274] width 175 height 28
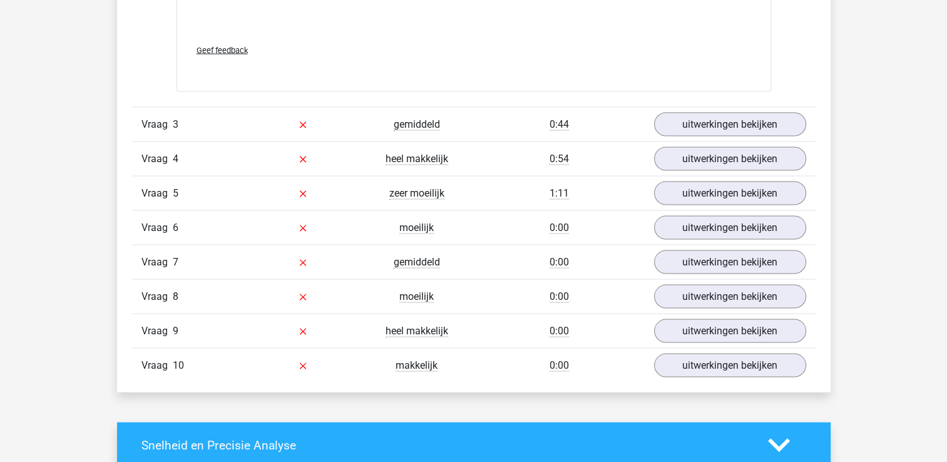
scroll to position [2457, 0]
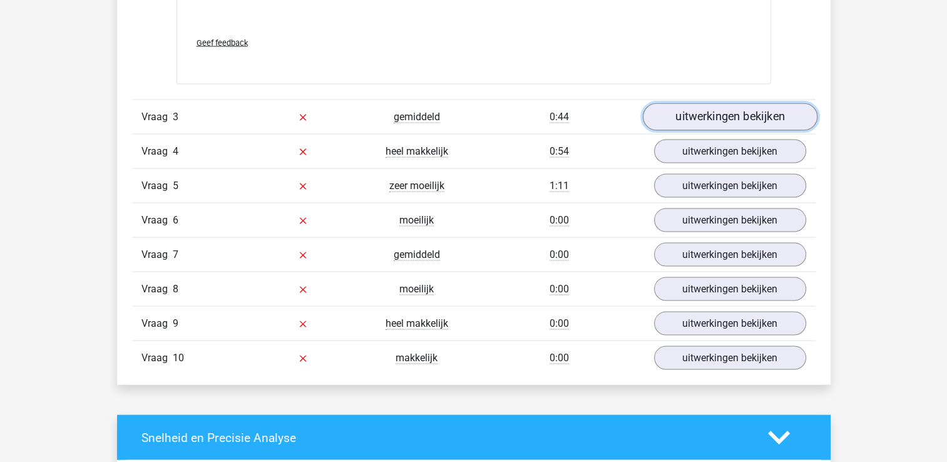
click at [733, 109] on link "uitwerkingen bekijken" at bounding box center [729, 118] width 175 height 28
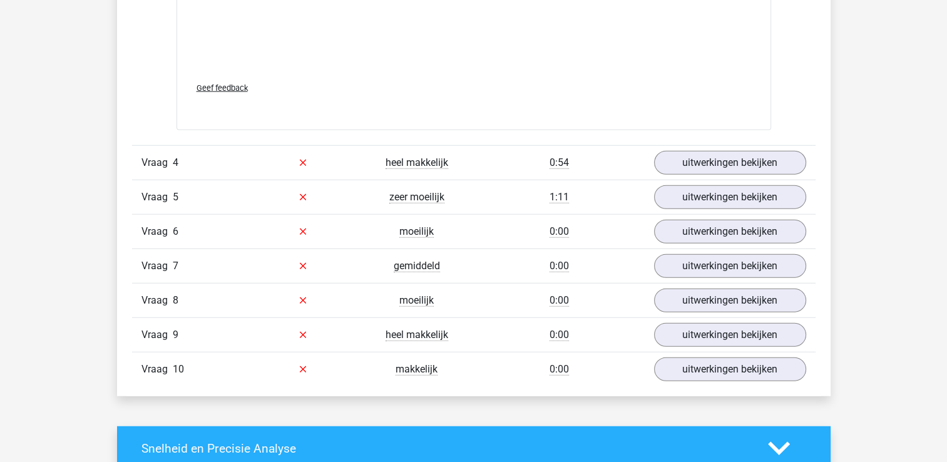
scroll to position [3182, 0]
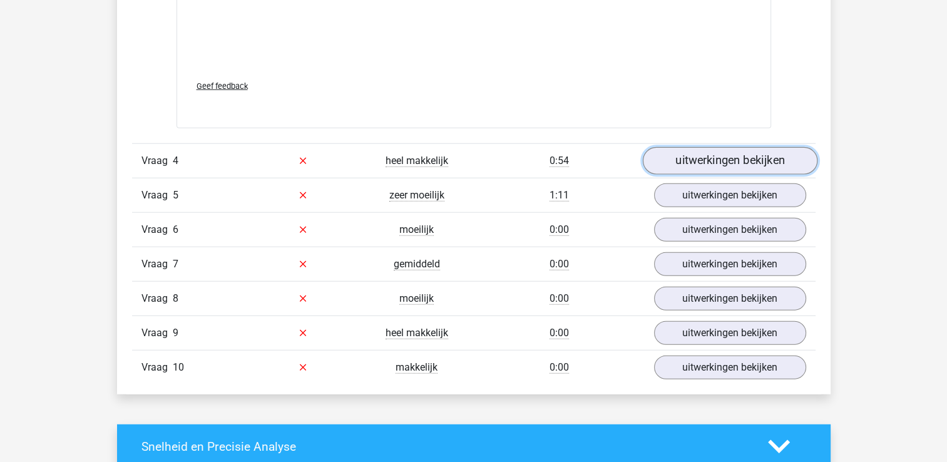
click at [709, 165] on link "uitwerkingen bekijken" at bounding box center [729, 161] width 175 height 28
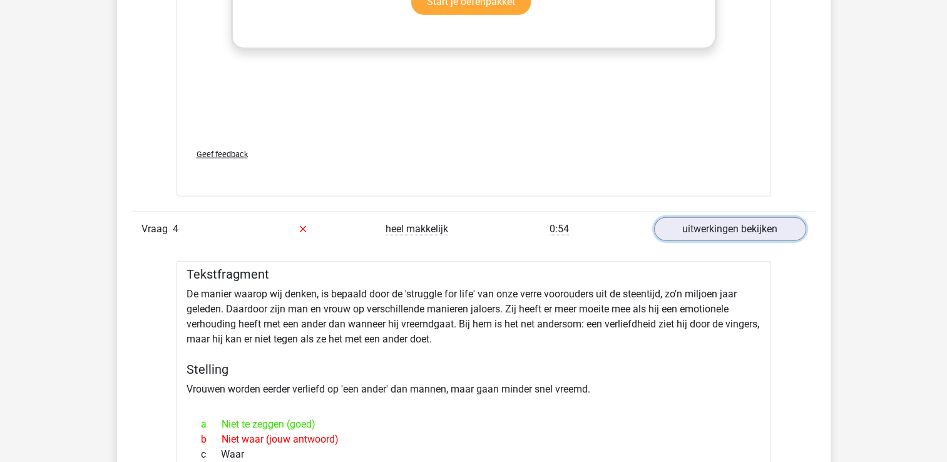
scroll to position [3112, 0]
